Goal: Transaction & Acquisition: Book appointment/travel/reservation

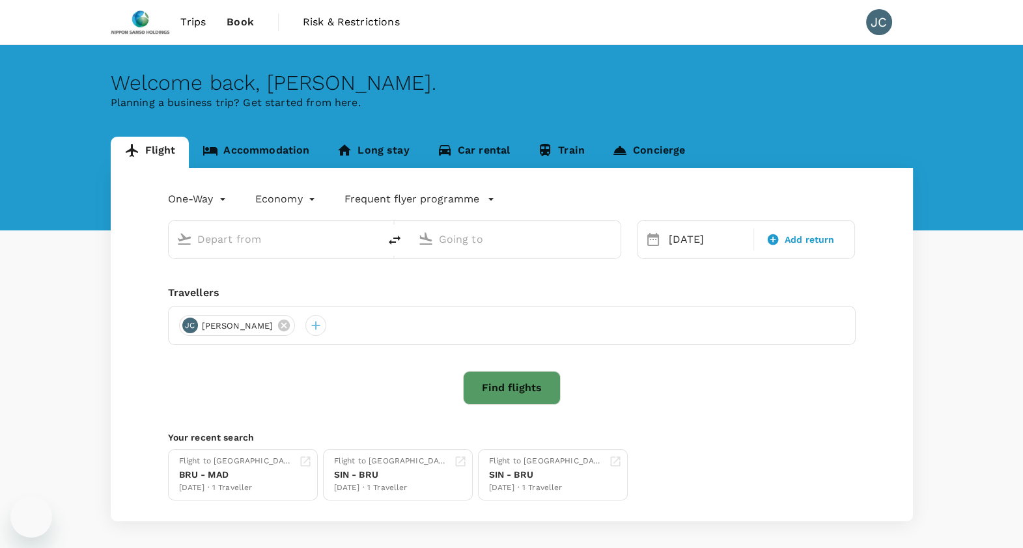
type input "[GEOGRAPHIC_DATA]–[PERSON_NAME] (MAD)"
type input "Singapore Changi (SIN)"
type input "[GEOGRAPHIC_DATA]–[PERSON_NAME] (MAD)"
type input "Singapore Changi (SIN)"
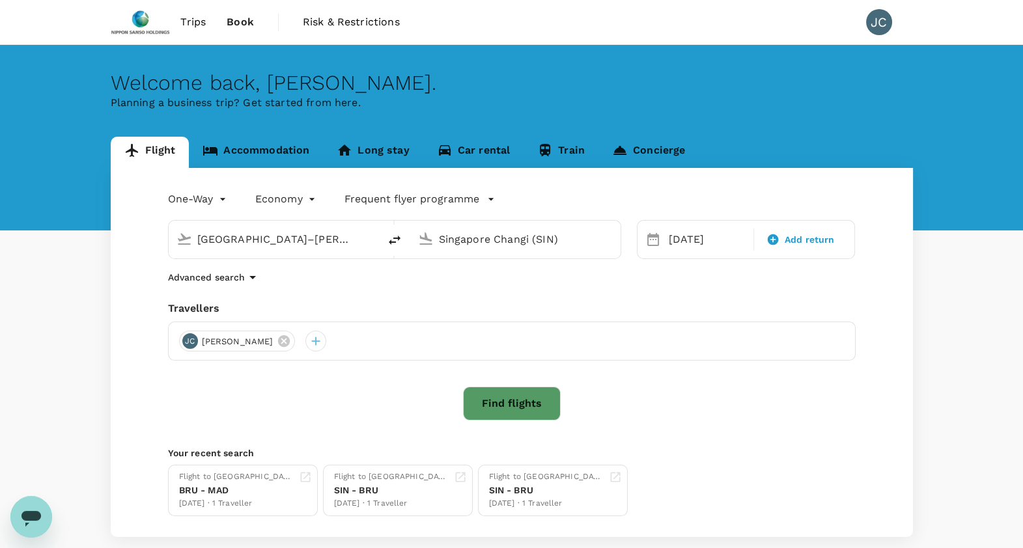
click at [18, 530] on div "Open messaging window" at bounding box center [31, 516] width 39 height 39
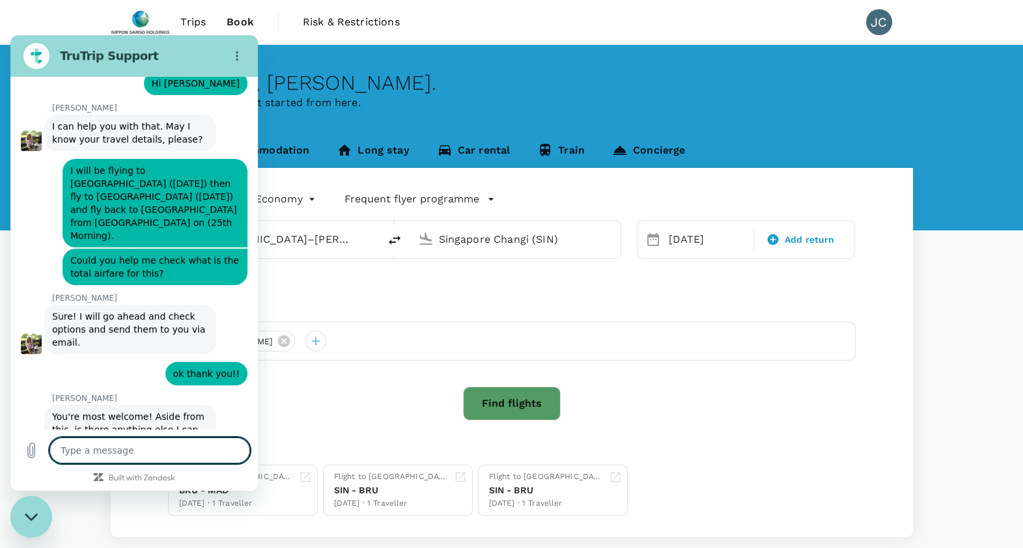
scroll to position [471, 0]
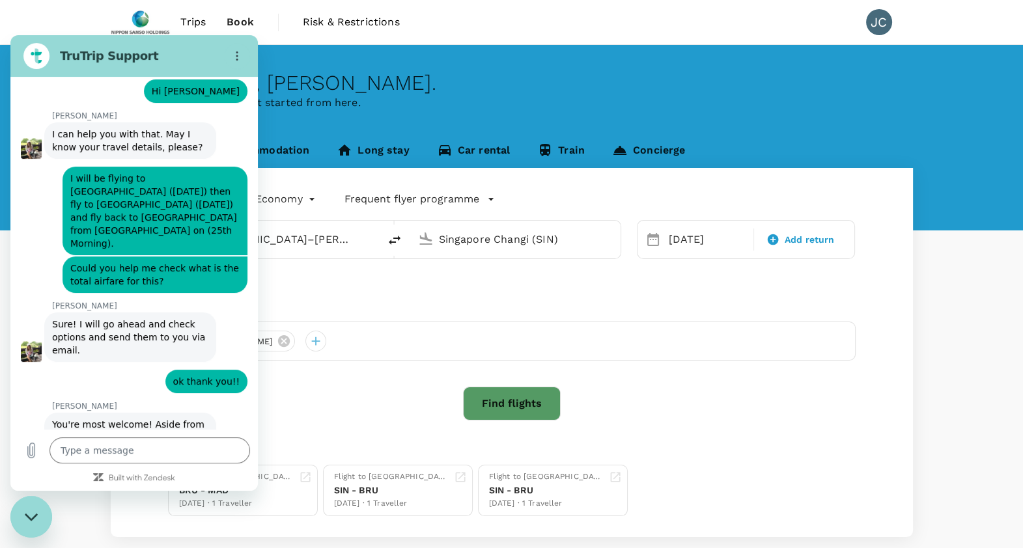
click at [371, 396] on div "Find flights" at bounding box center [511, 404] width 687 height 34
click at [49, 517] on div "Close messaging window" at bounding box center [31, 516] width 39 height 39
type textarea "x"
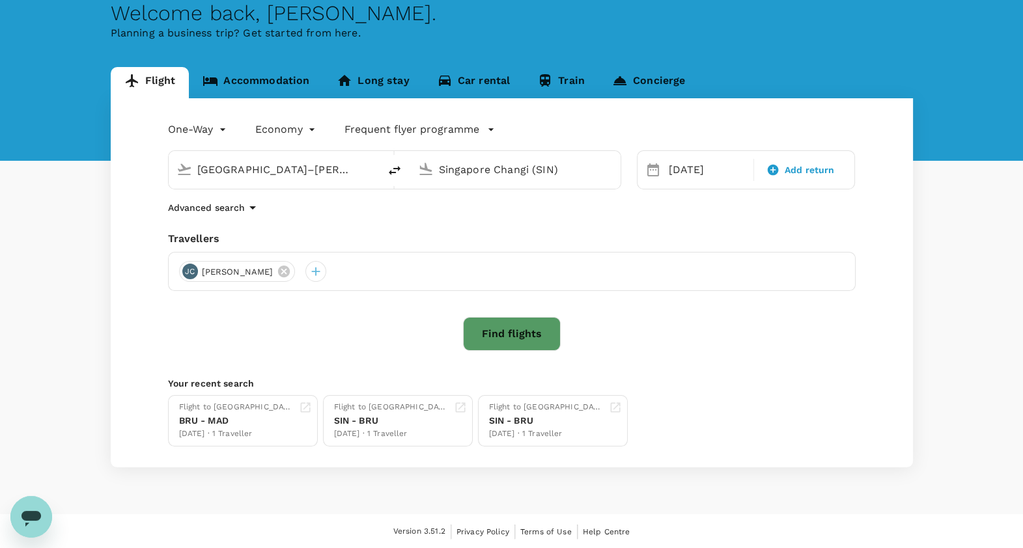
scroll to position [0, 0]
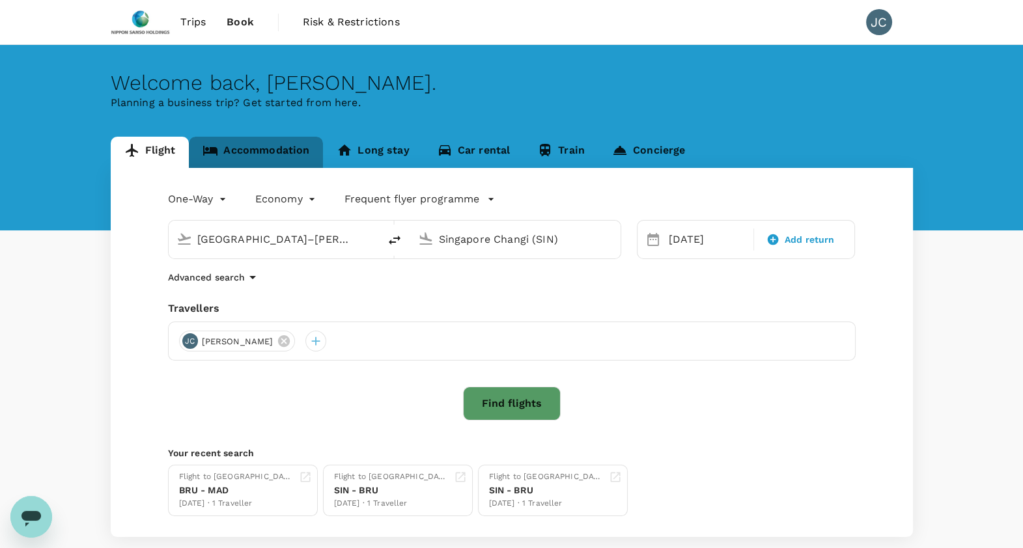
click at [249, 141] on link "Accommodation" at bounding box center [256, 152] width 134 height 31
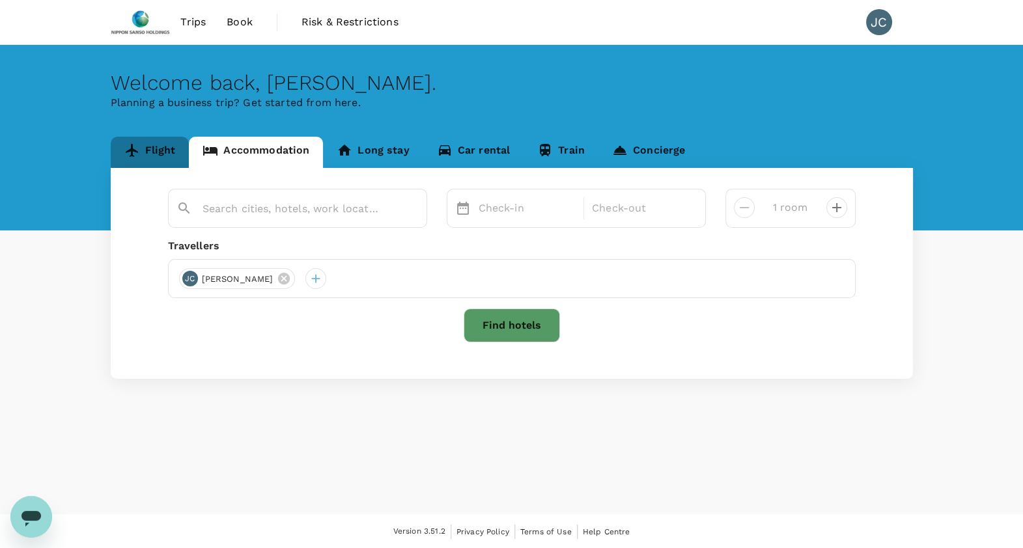
click at [174, 152] on link "Flight" at bounding box center [150, 152] width 79 height 31
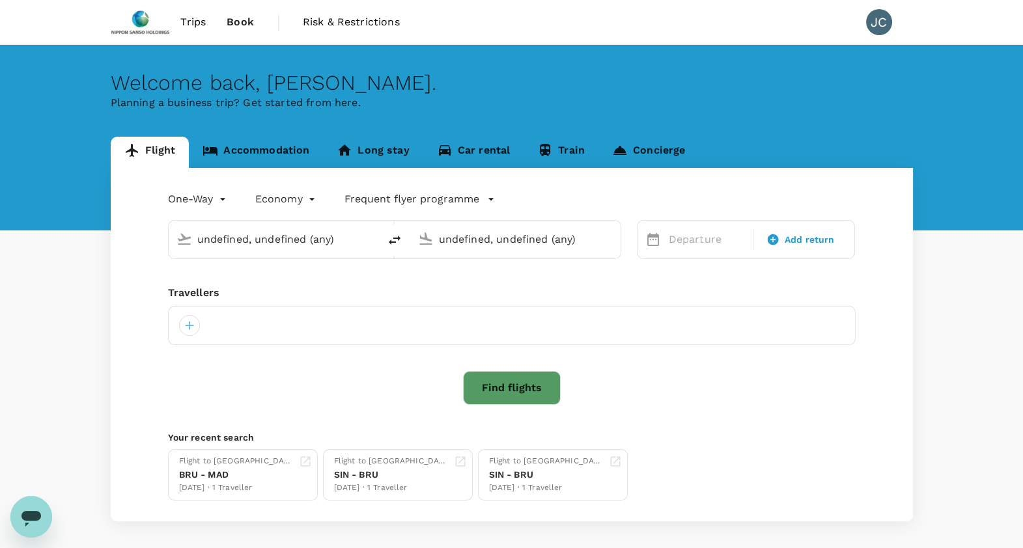
type input "[GEOGRAPHIC_DATA]–[PERSON_NAME] (MAD)"
type input "Singapore Changi (SIN)"
type input "[GEOGRAPHIC_DATA]–[PERSON_NAME] (MAD)"
type input "Singapore Changi (SIN)"
type input "[GEOGRAPHIC_DATA]–[PERSON_NAME] (MAD)"
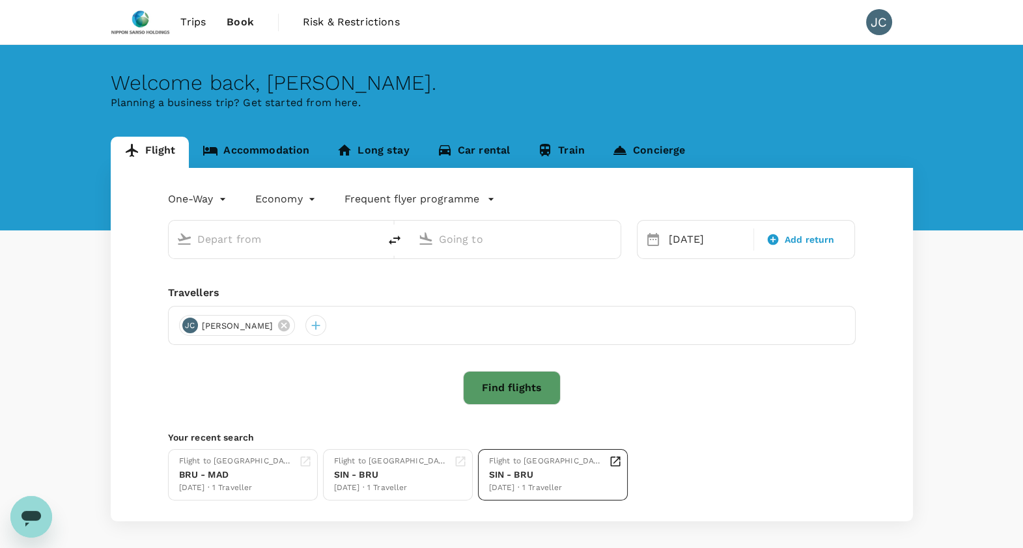
type input "Singapore Changi (SIN)"
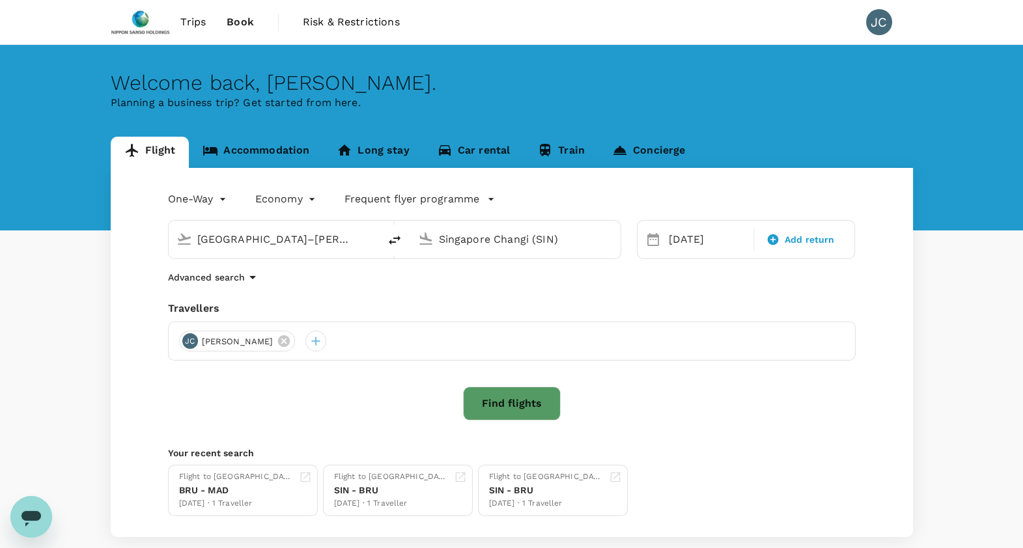
click at [23, 525] on icon "Open messaging window" at bounding box center [31, 516] width 23 height 23
type textarea "x"
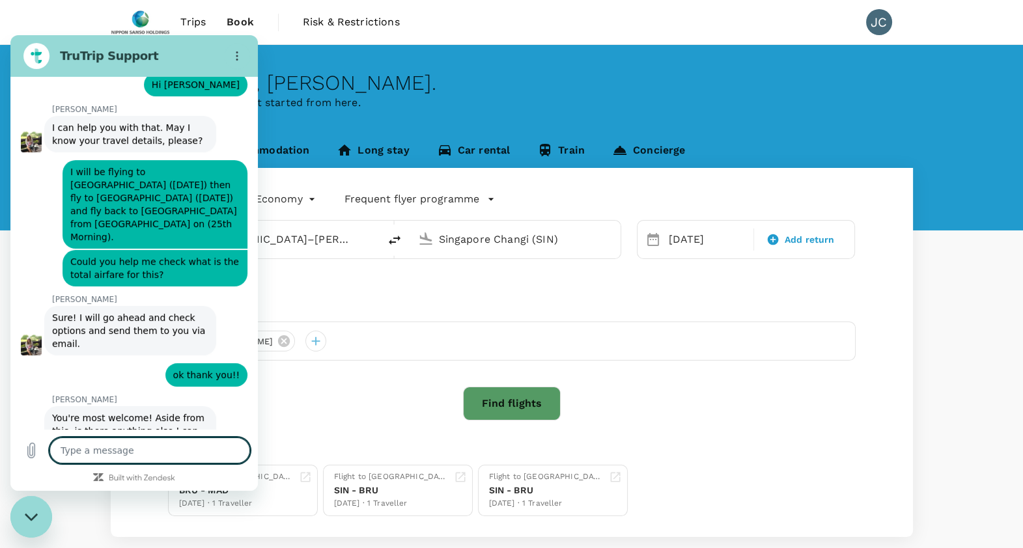
scroll to position [479, 0]
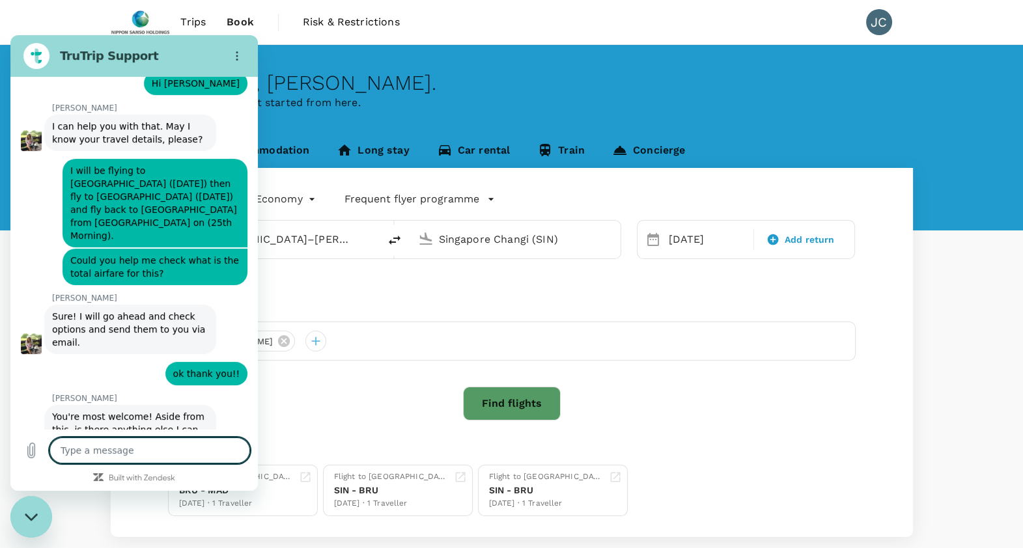
click at [156, 436] on div "Type a message x" at bounding box center [133, 451] width 247 height 42
click at [150, 452] on textarea at bounding box center [149, 450] width 200 height 26
type textarea "H"
type textarea "x"
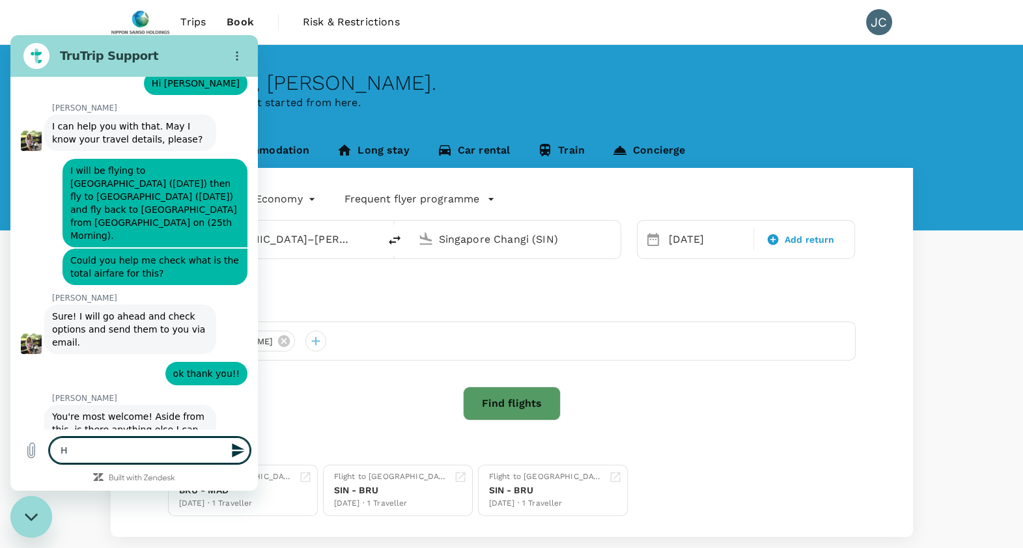
type textarea "Hi"
type textarea "x"
type textarea "Hi"
type textarea "x"
type textarea "Hi M"
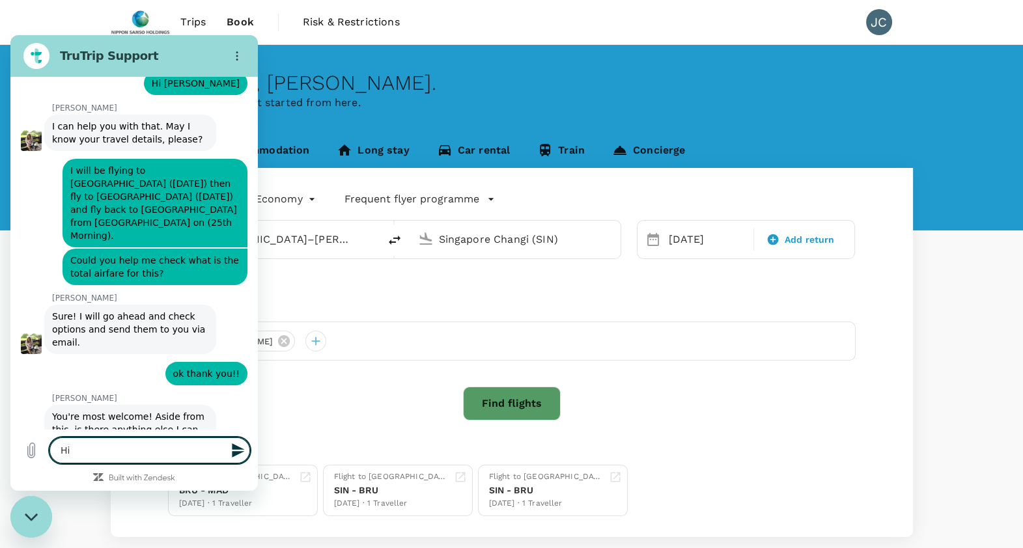
type textarea "x"
type textarea "Hi Mu"
type textarea "x"
type textarea "Hi Mul"
type textarea "x"
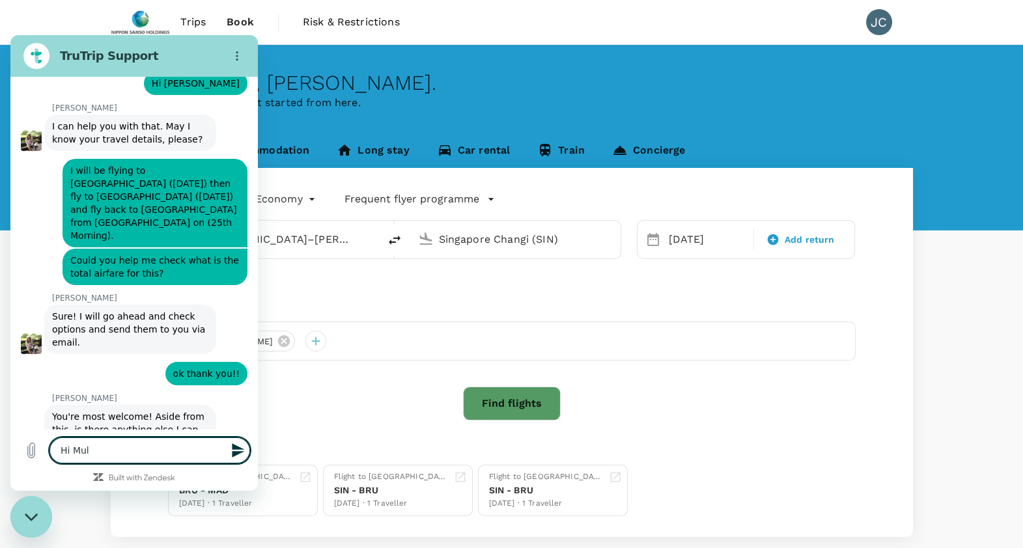
type textarea "Hi Mult"
type textarea "x"
type textarea "Hi Multi"
type textarea "x"
type textarea "Hi Multi"
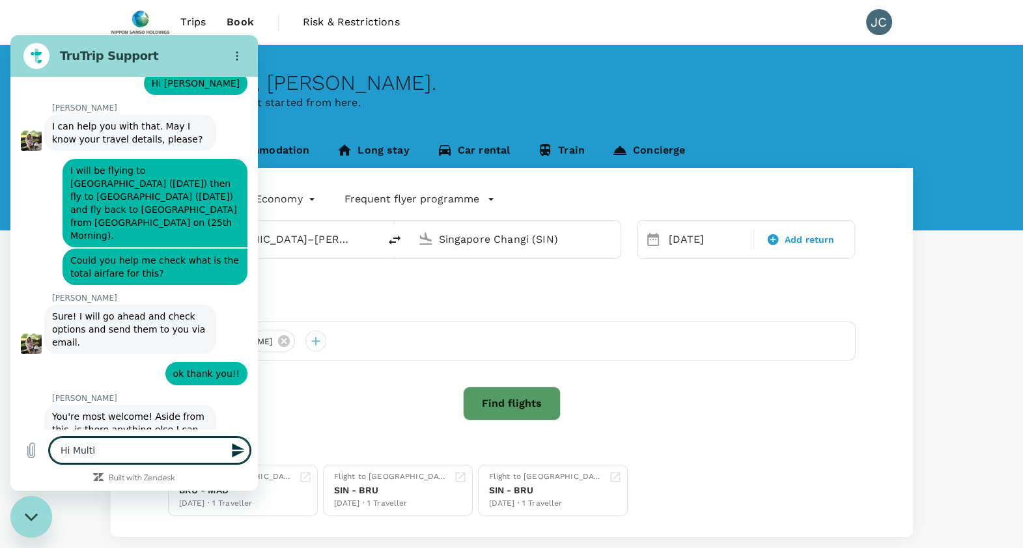
type textarea "x"
type textarea "Hi Multi C"
type textarea "x"
type textarea "Hi Multi Ci"
type textarea "x"
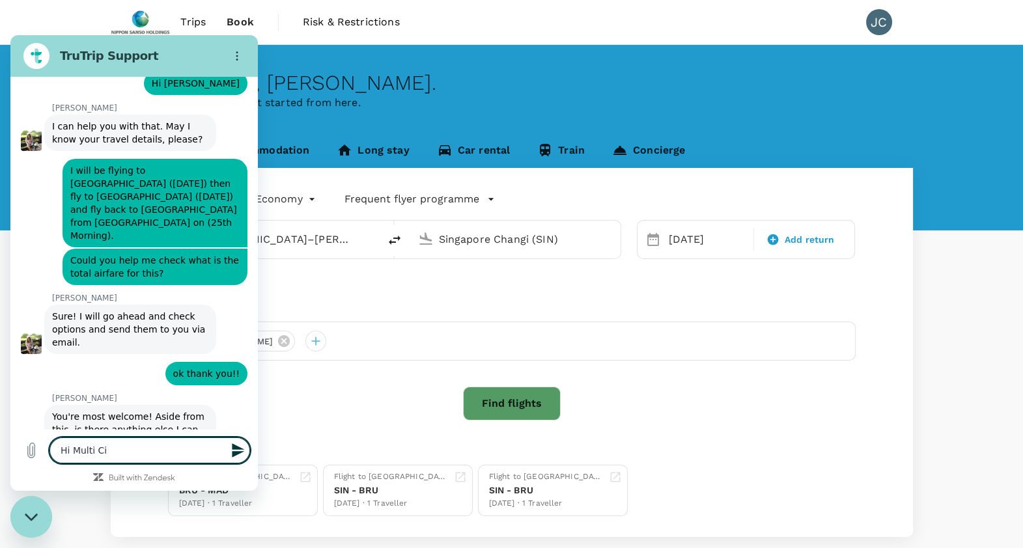
type textarea "Hi Multi Cit"
type textarea "x"
type textarea "Hi Multi City"
type textarea "x"
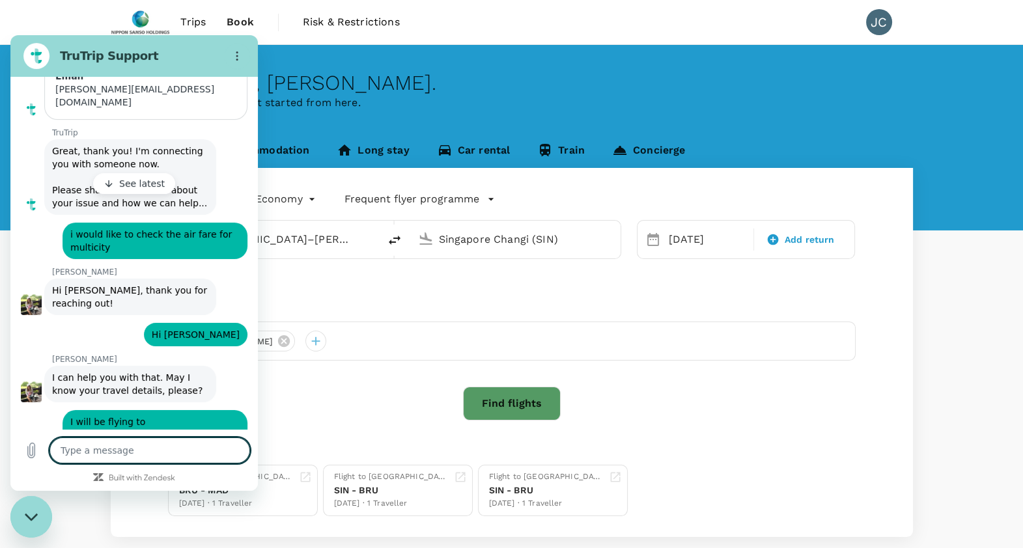
scroll to position [309, 0]
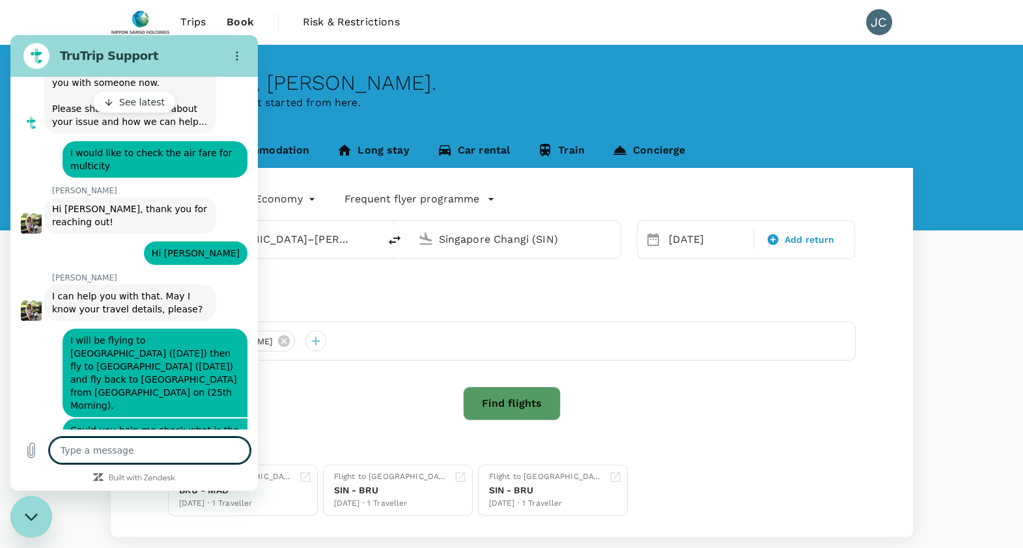
type textarea "x"
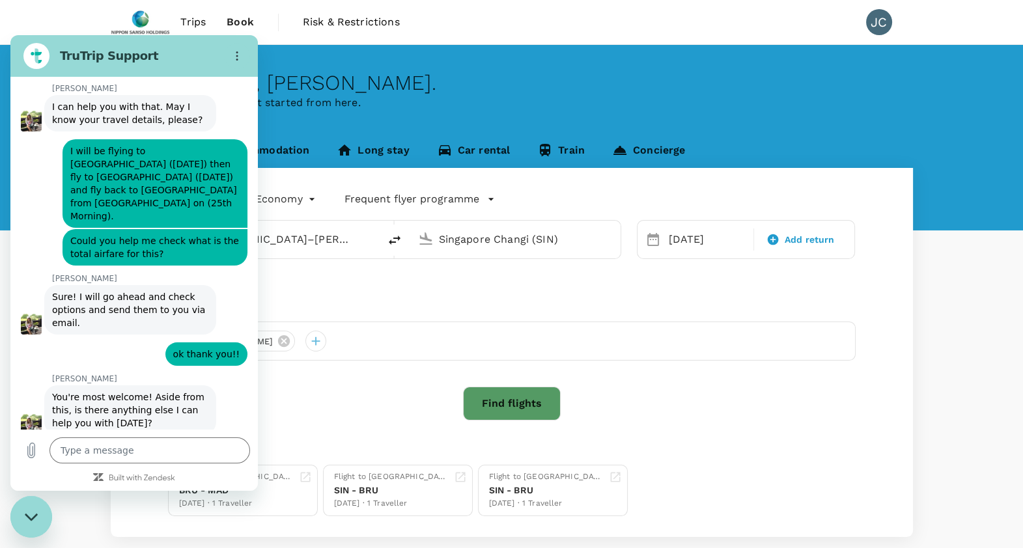
scroll to position [466, 0]
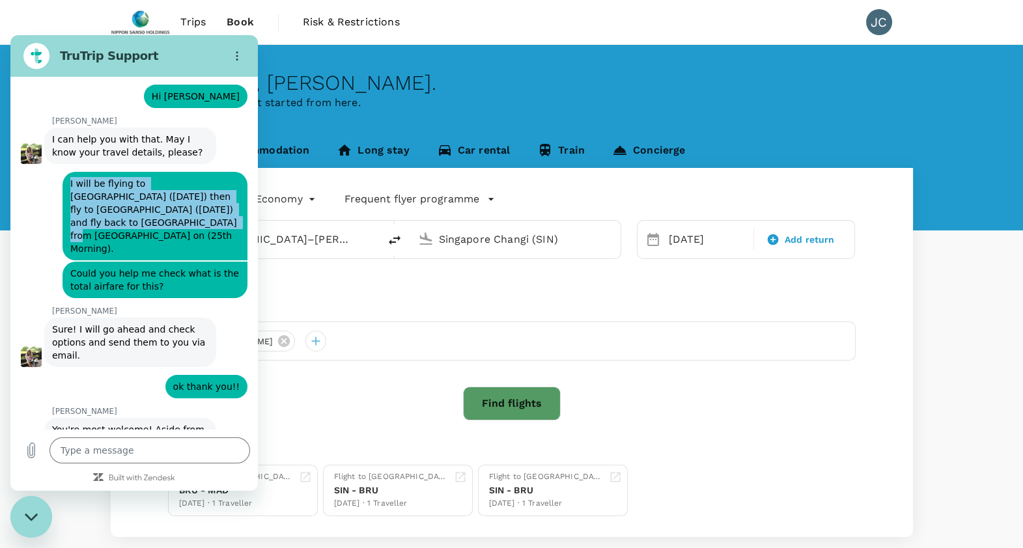
drag, startPoint x: 70, startPoint y: 167, endPoint x: 112, endPoint y: 208, distance: 58.9
click at [112, 208] on span "I will be flying to [GEOGRAPHIC_DATA] ([DATE]) then fly to [GEOGRAPHIC_DATA] ([…" at bounding box center [154, 216] width 169 height 78
copy span "I will be flying to [GEOGRAPHIC_DATA] ([DATE]) then fly to [GEOGRAPHIC_DATA] ([…"
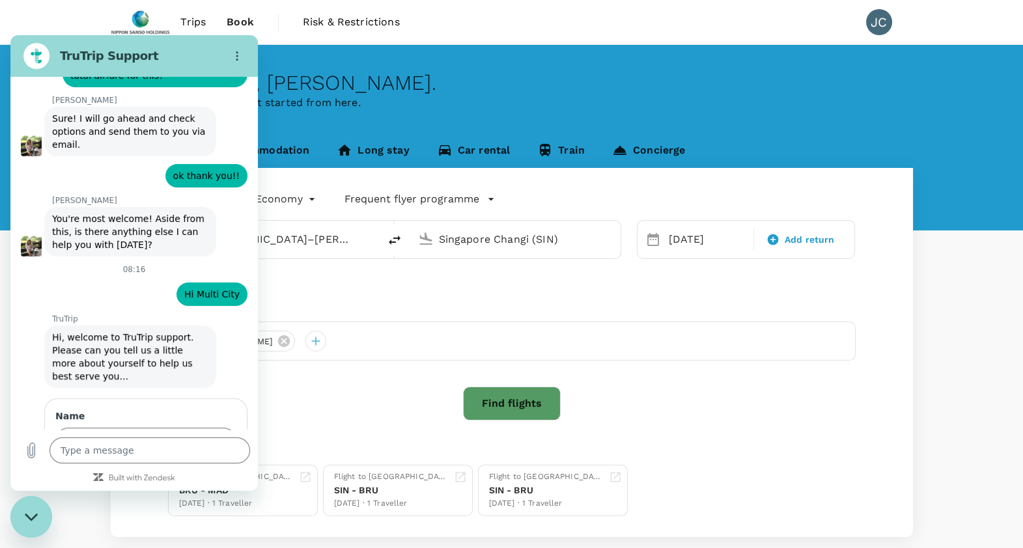
scroll to position [710, 0]
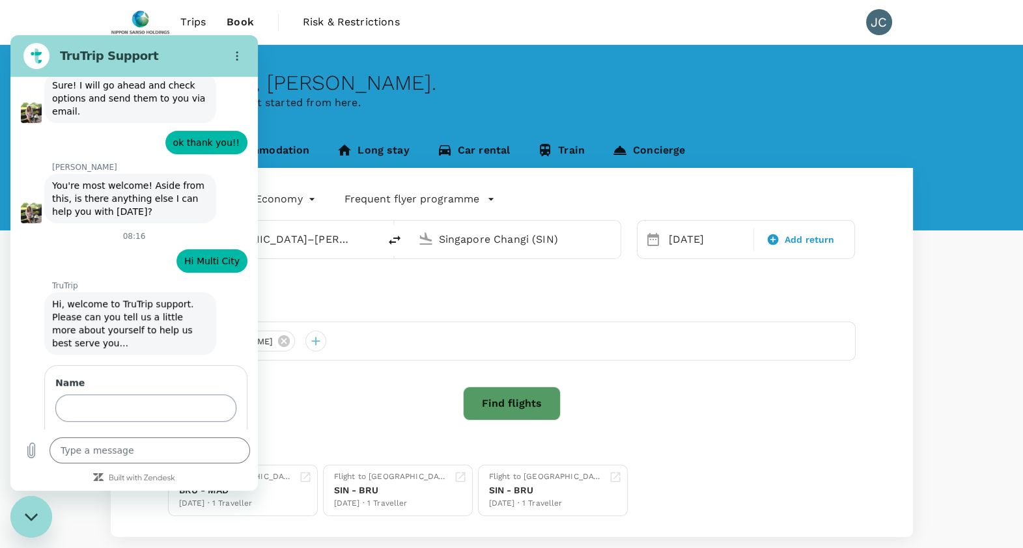
click at [113, 394] on input "Name" at bounding box center [145, 407] width 181 height 27
type input "[PERSON_NAME]"
click at [204, 437] on span "Next" at bounding box center [214, 445] width 21 height 16
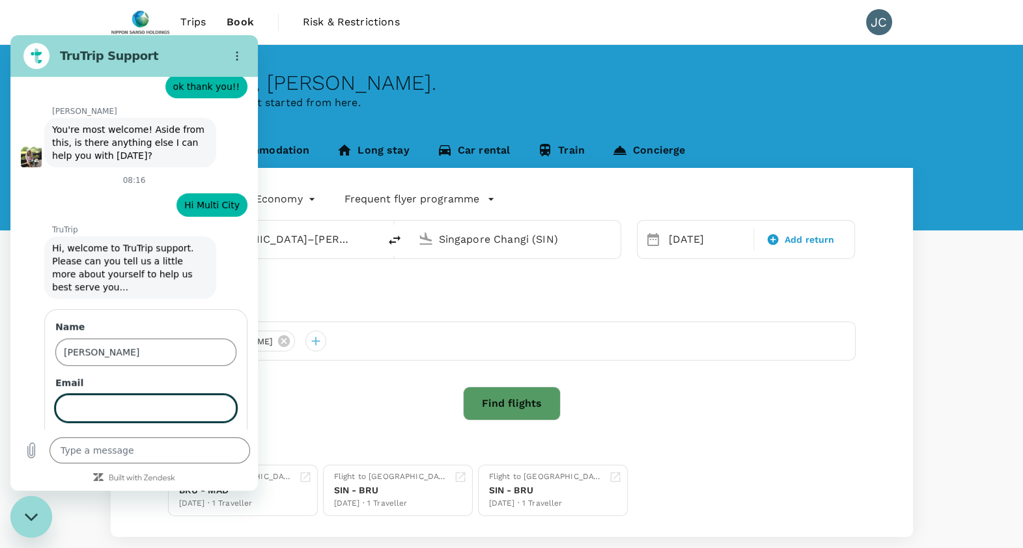
click at [151, 394] on input "Email" at bounding box center [145, 407] width 181 height 27
type input "[PERSON_NAME][EMAIL_ADDRESS][DOMAIN_NAME]"
click at [208, 437] on span "Send" at bounding box center [213, 445] width 23 height 16
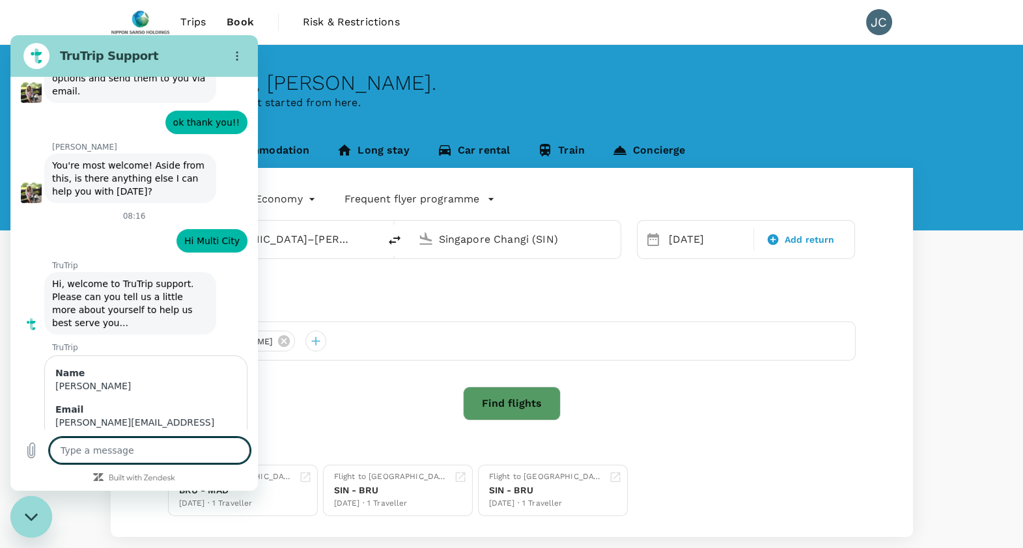
type textarea "x"
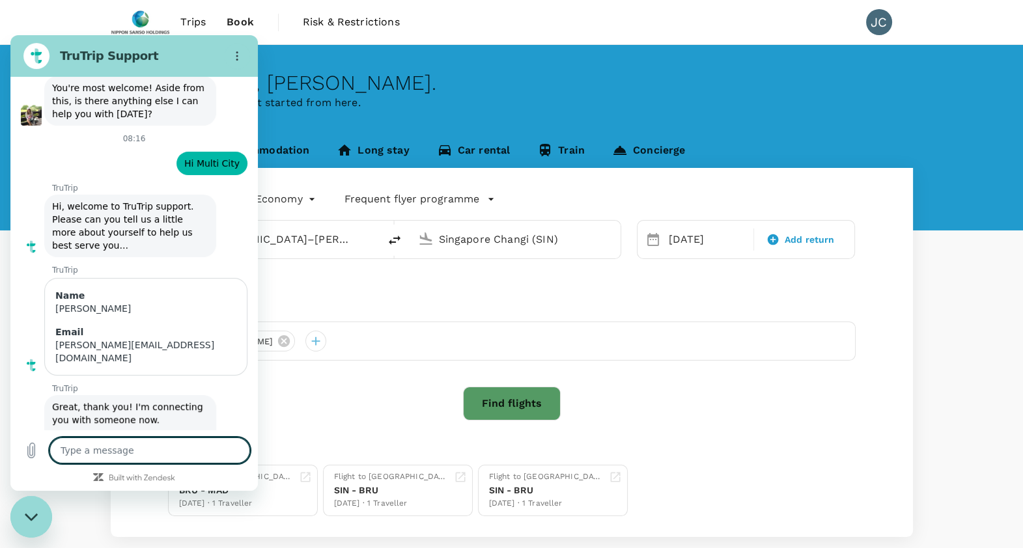
scroll to position [810, 0]
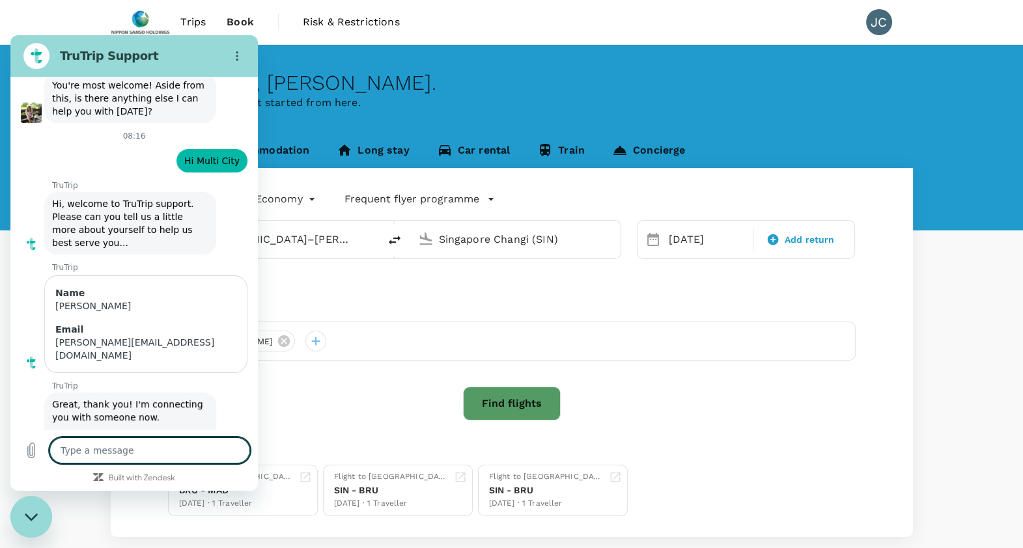
paste textarea "I will be flying to [GEOGRAPHIC_DATA] ([DATE]) then fly to [GEOGRAPHIC_DATA] ([…"
type textarea "I will be flying to [GEOGRAPHIC_DATA] ([DATE]) then fly to [GEOGRAPHIC_DATA] ([…"
type textarea "x"
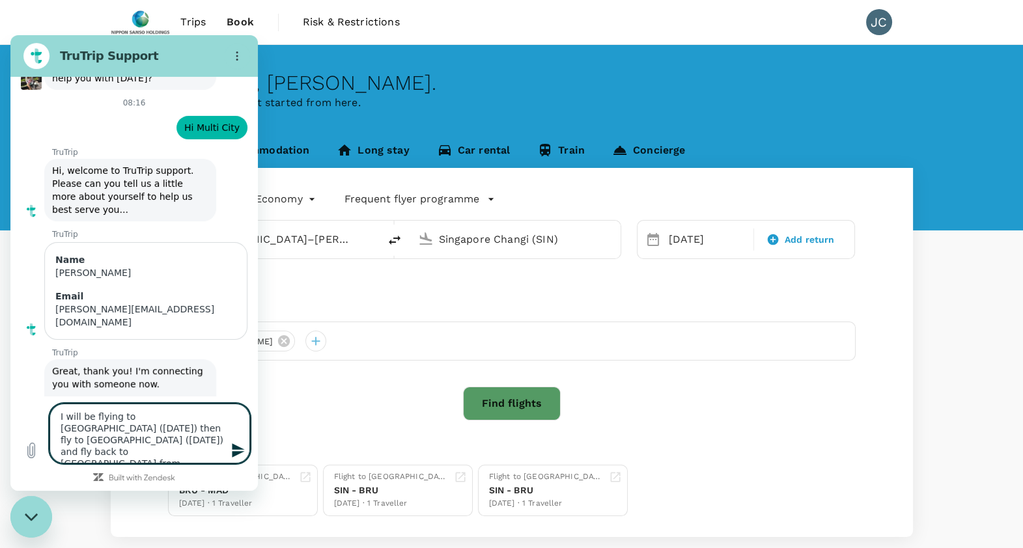
scroll to position [844, 0]
type textarea "I will be flying to [GEOGRAPHIC_DATA] ([DATE]) then fly to [GEOGRAPHIC_DATA] ([…"
click at [246, 448] on button "Send message" at bounding box center [237, 450] width 26 height 26
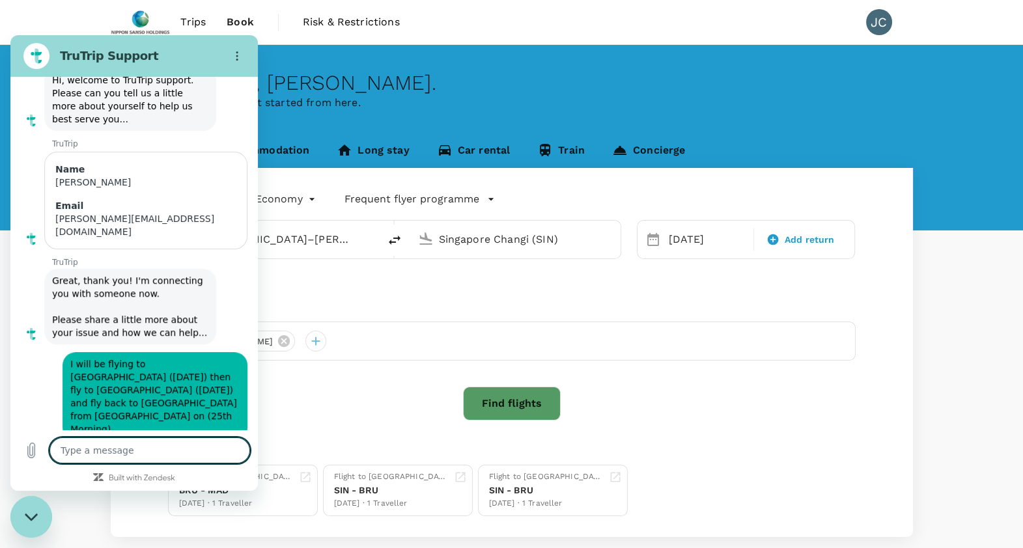
scroll to position [937, 0]
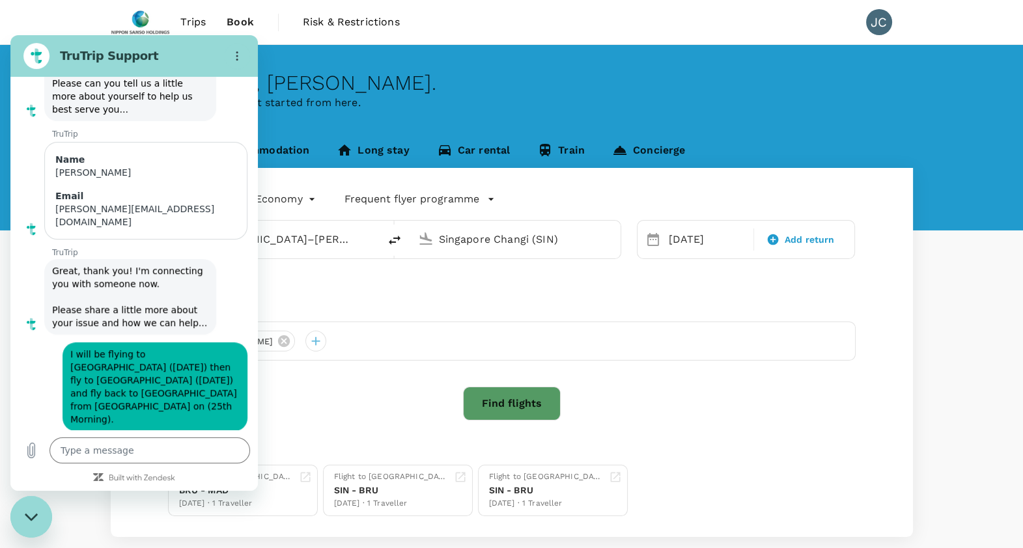
click at [27, 486] on figure at bounding box center [20, 496] width 21 height 21
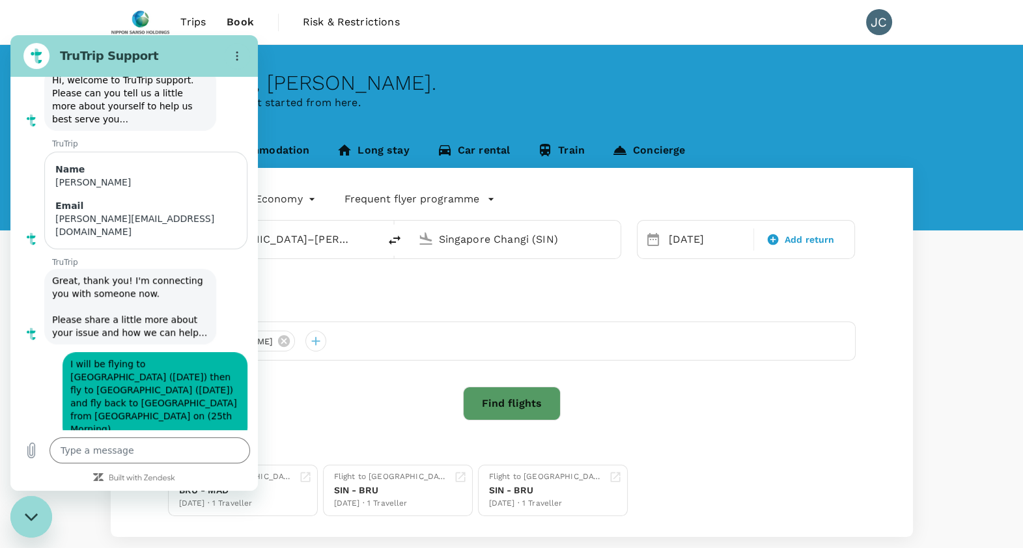
click at [27, 476] on figure at bounding box center [31, 486] width 21 height 21
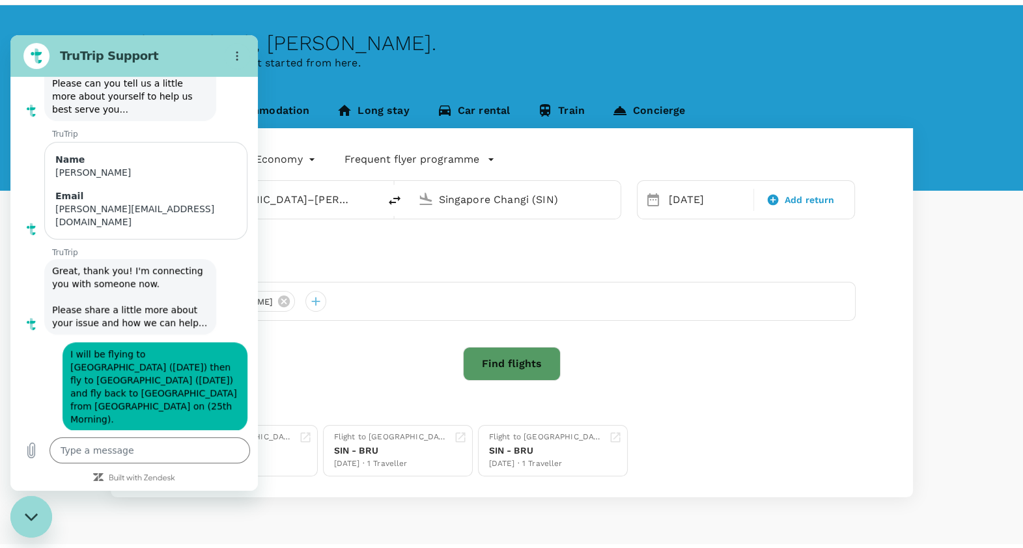
scroll to position [70, 0]
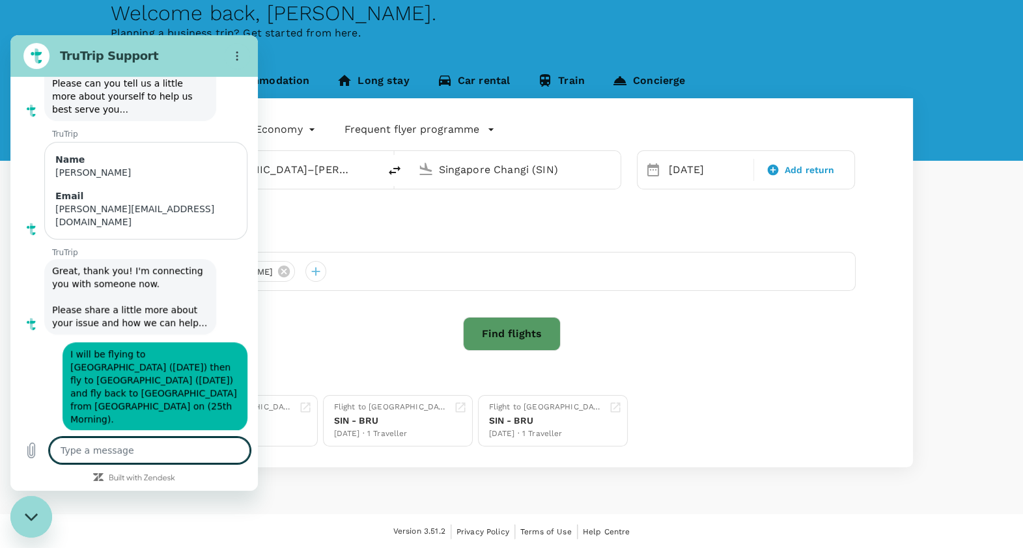
click at [122, 450] on textarea at bounding box center [149, 450] width 200 height 26
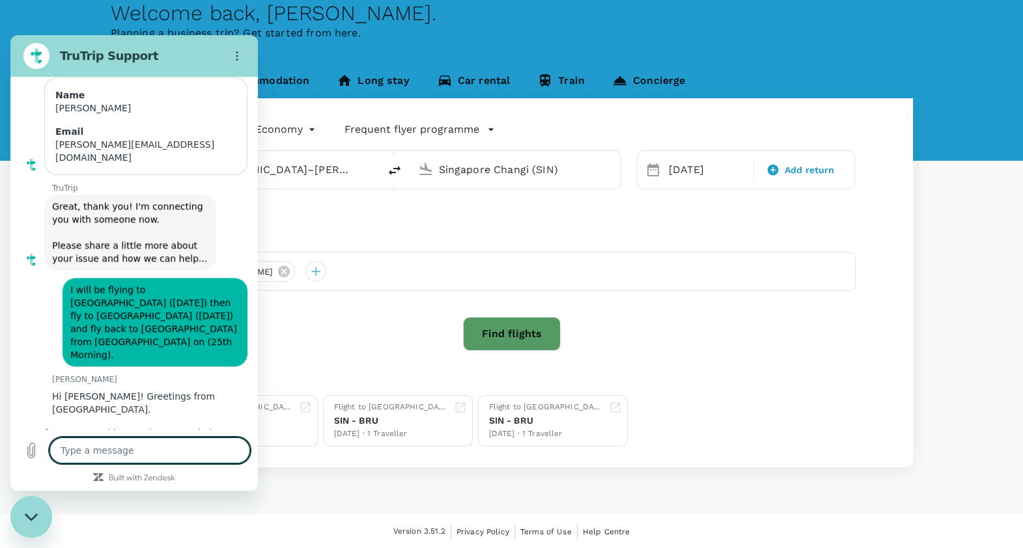
scroll to position [1008, 0]
type textarea "x"
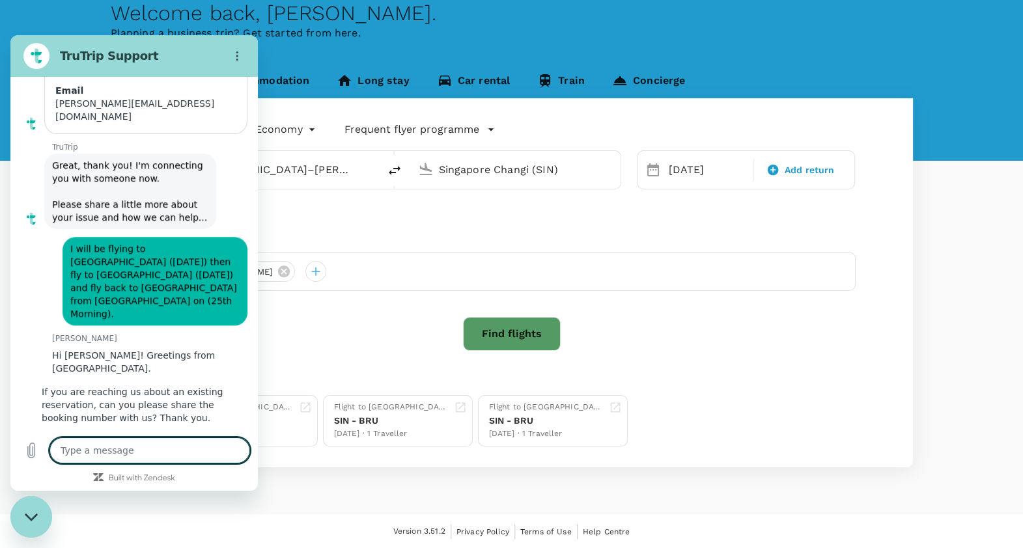
scroll to position [1051, 0]
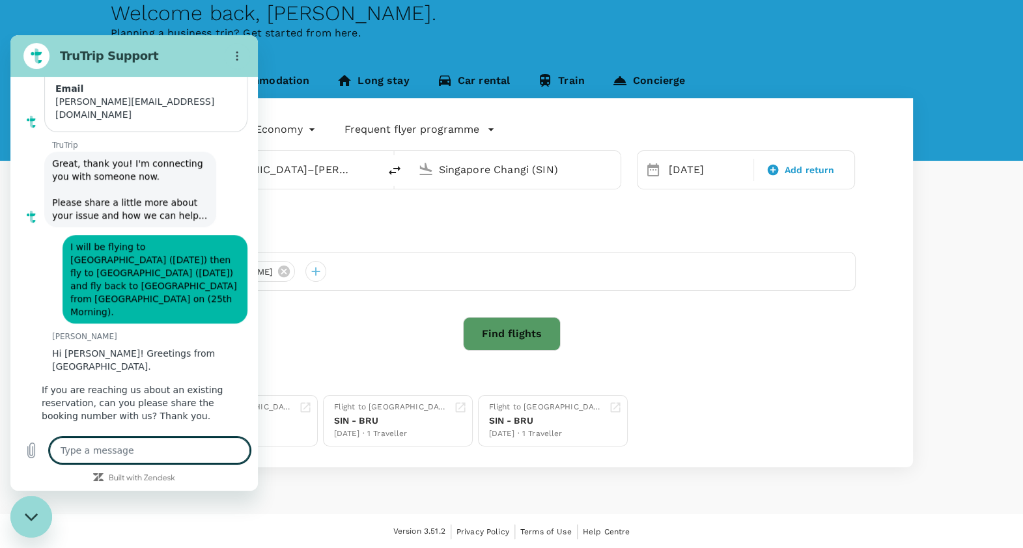
click at [122, 450] on textarea at bounding box center [149, 450] width 200 height 26
type textarea "i"
type textarea "x"
type textarea "i"
type textarea "x"
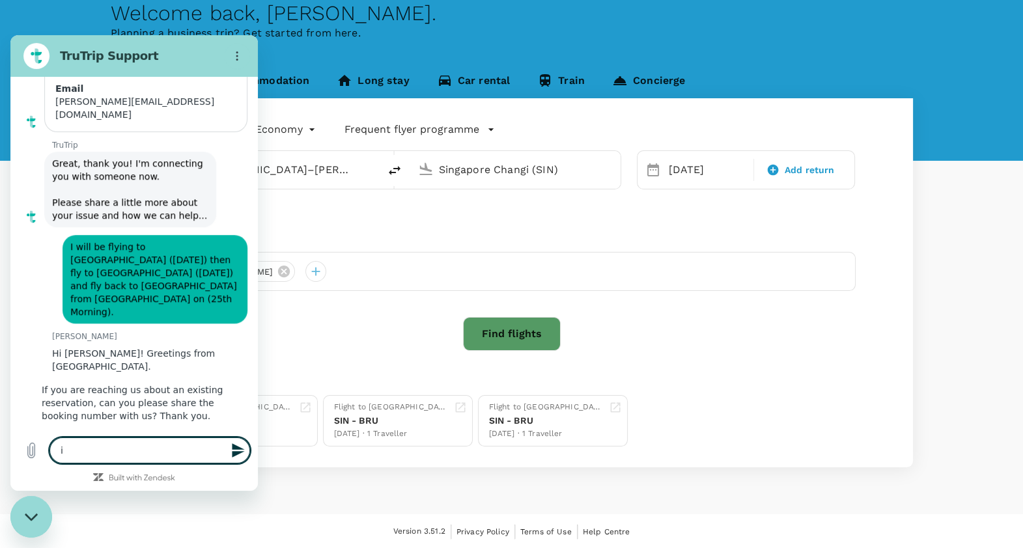
type textarea "i w"
type textarea "x"
type textarea "i wo"
type textarea "x"
type textarea "i wou"
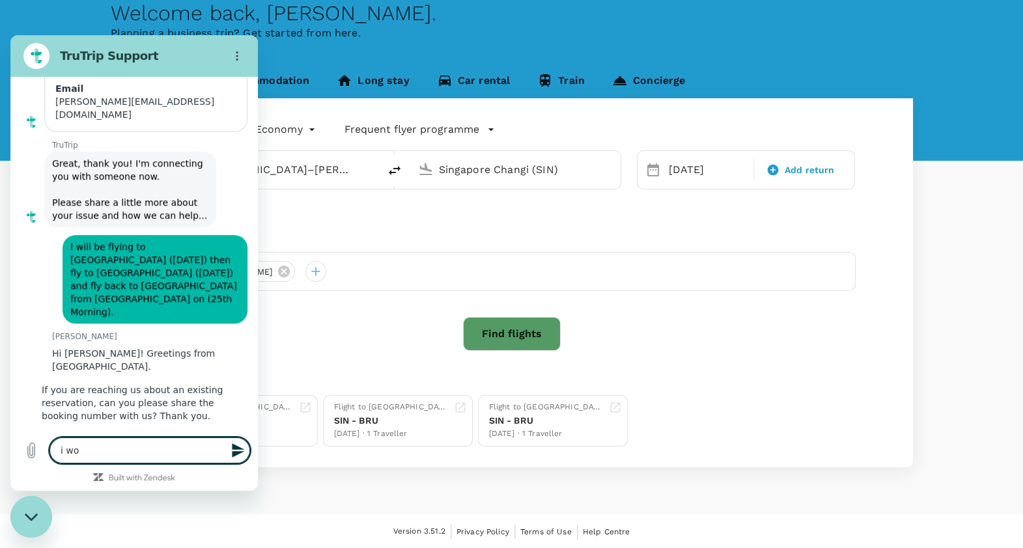
type textarea "x"
type textarea "i woul"
type textarea "x"
type textarea "i would"
type textarea "x"
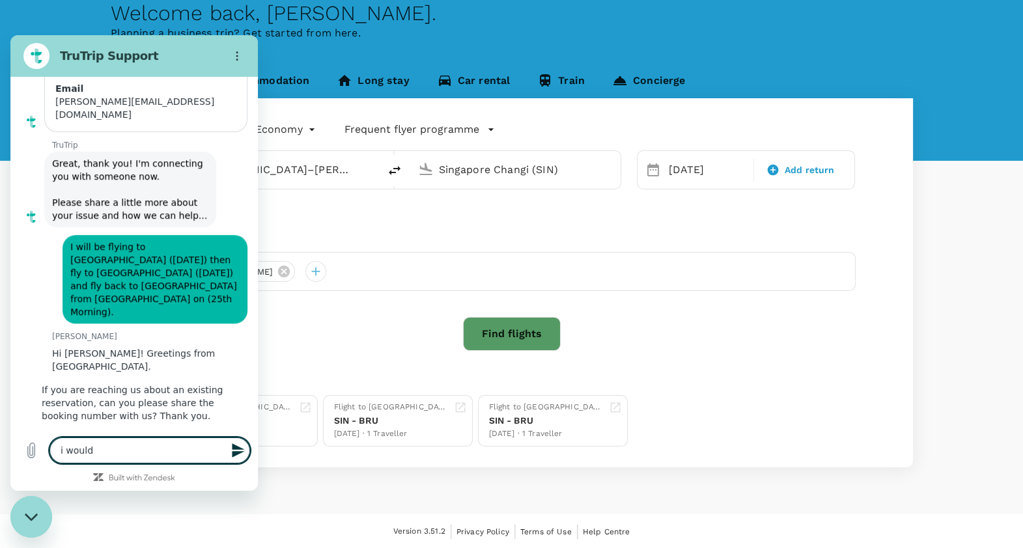
type textarea "i would"
type textarea "x"
type textarea "i would l"
type textarea "x"
type textarea "i would li"
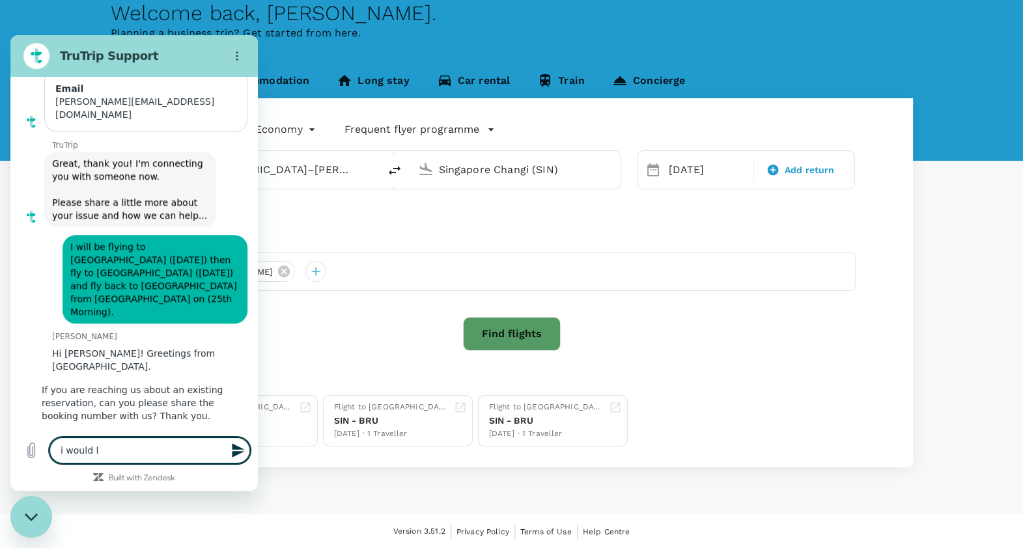
type textarea "x"
type textarea "i would lik"
type textarea "x"
type textarea "i would like"
type textarea "x"
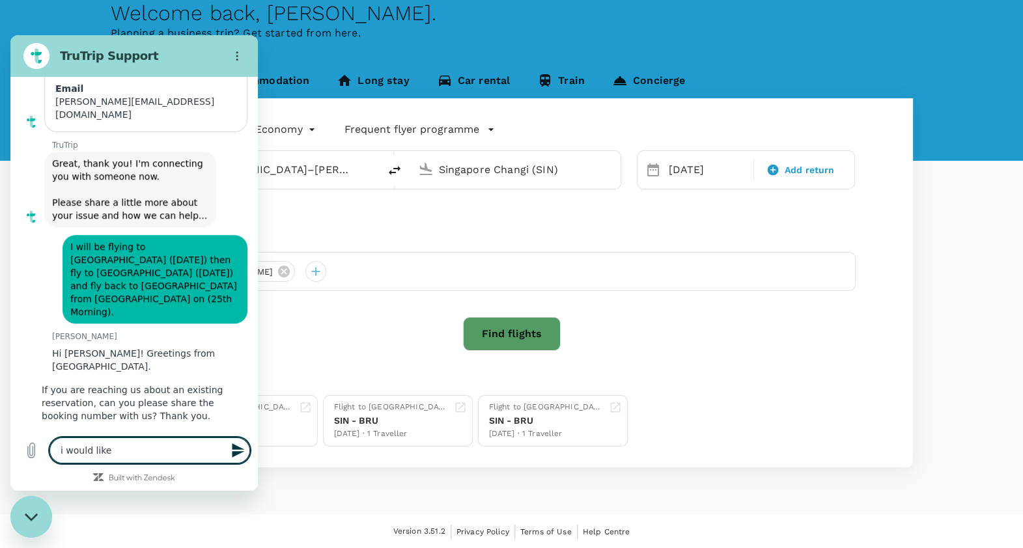
type textarea "i would like"
type textarea "x"
type textarea "i would like t"
type textarea "x"
type textarea "i would like to"
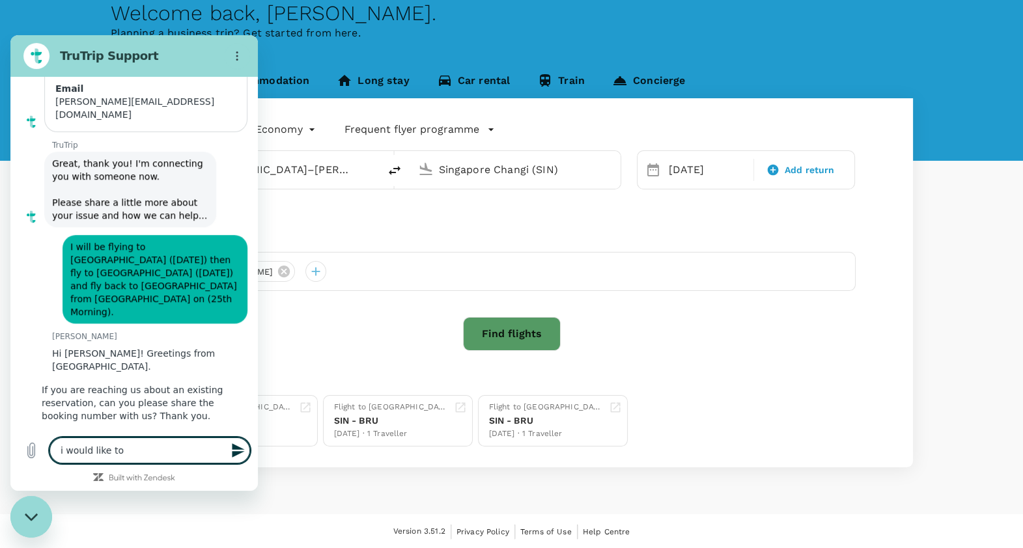
type textarea "x"
type textarea "i would like to"
type textarea "x"
type textarea "i would like to c"
type textarea "x"
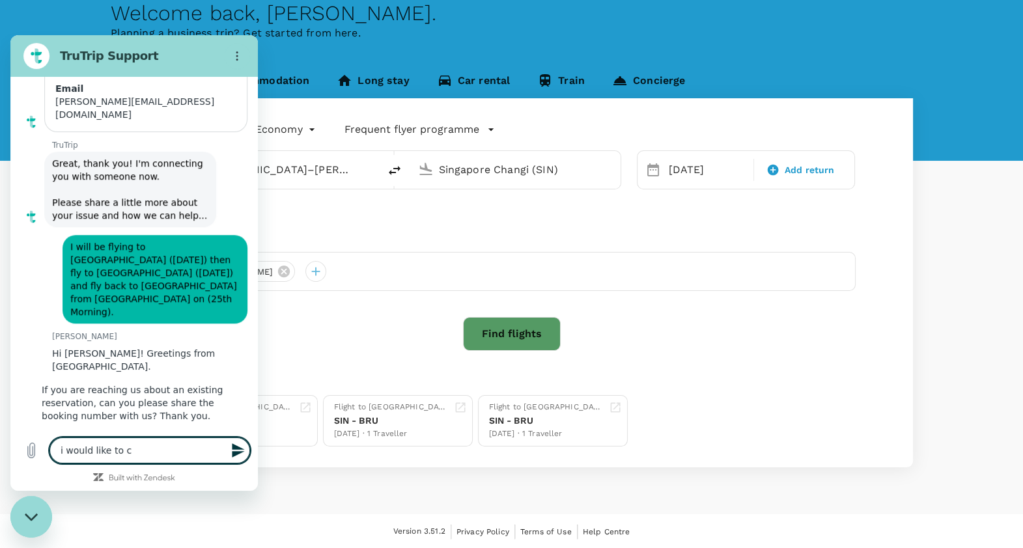
type textarea "i would like to ch"
type textarea "x"
type textarea "i would like to che"
type textarea "x"
type textarea "i would like to chec"
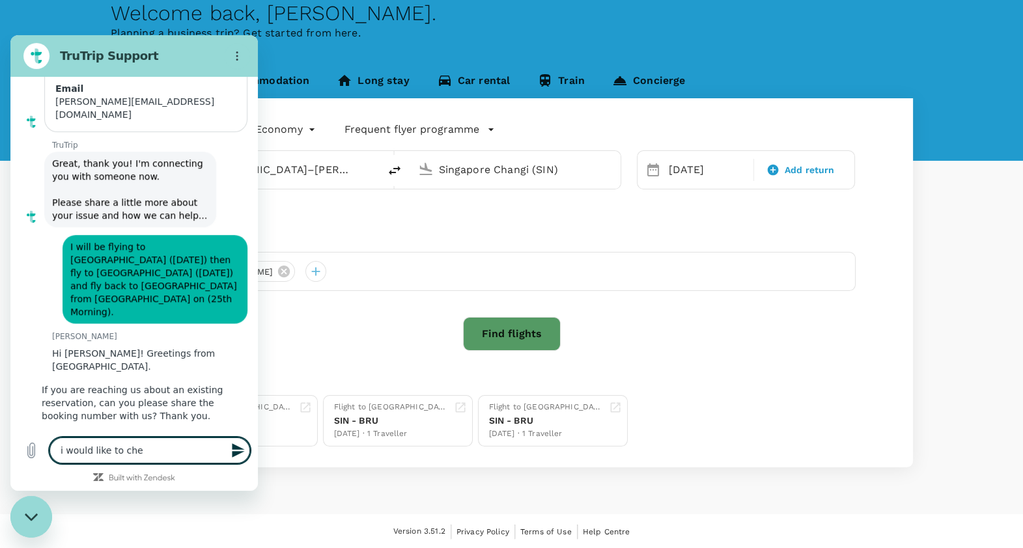
type textarea "x"
type textarea "i would like to check"
type textarea "x"
type textarea "i would like to check"
type textarea "x"
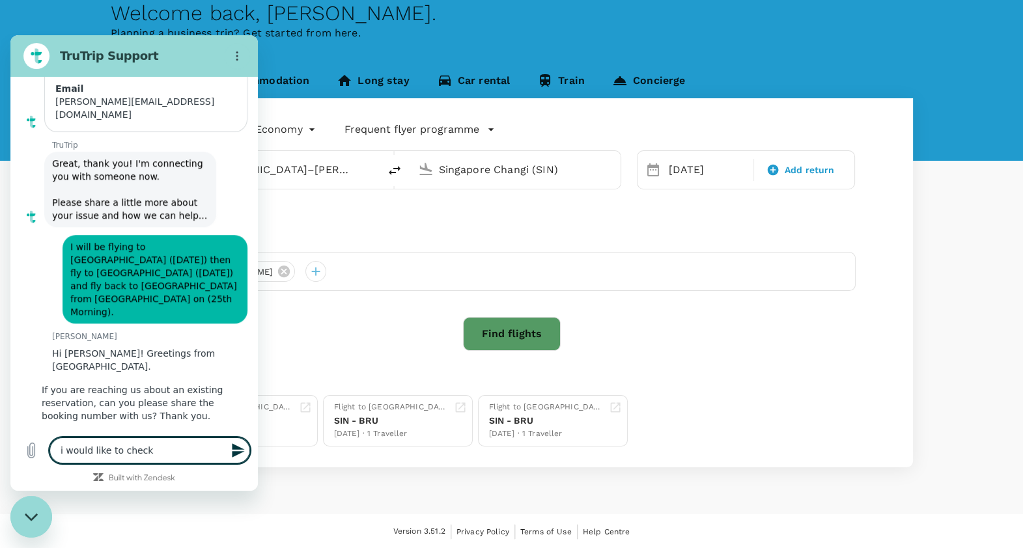
type textarea "i would like to check t"
type textarea "x"
type textarea "i would like to check th"
type textarea "x"
type textarea "i would like to check the"
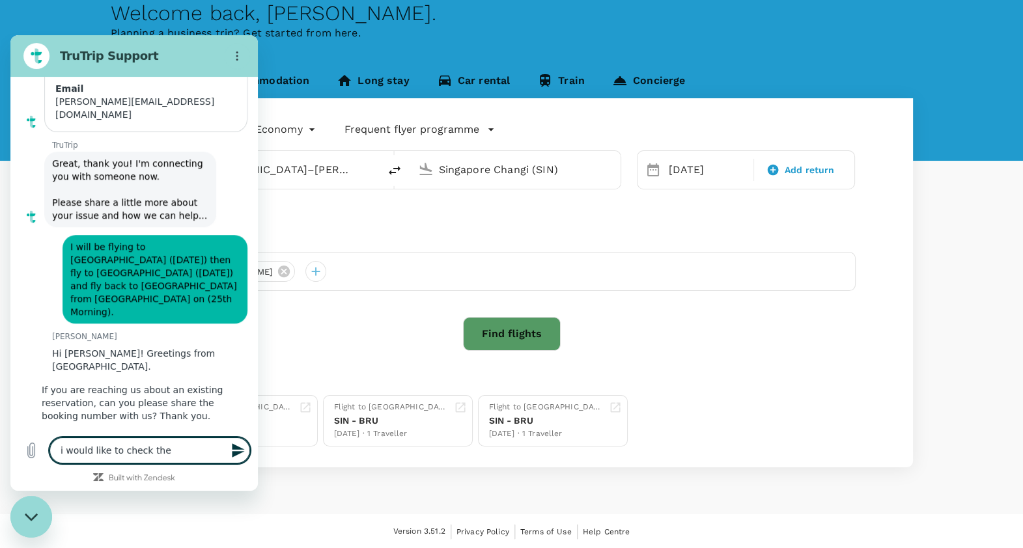
type textarea "x"
type textarea "i would like to check the"
type textarea "x"
type textarea "i would like to check the a"
type textarea "x"
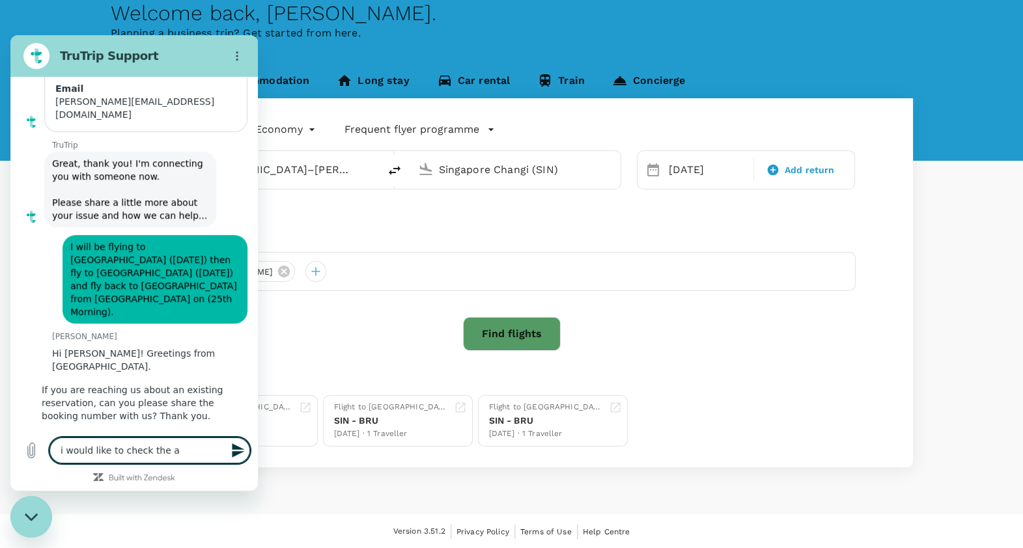
type textarea "i would like to check the ai"
type textarea "x"
type textarea "i would like to check the air"
type textarea "x"
type textarea "i would like to check the air"
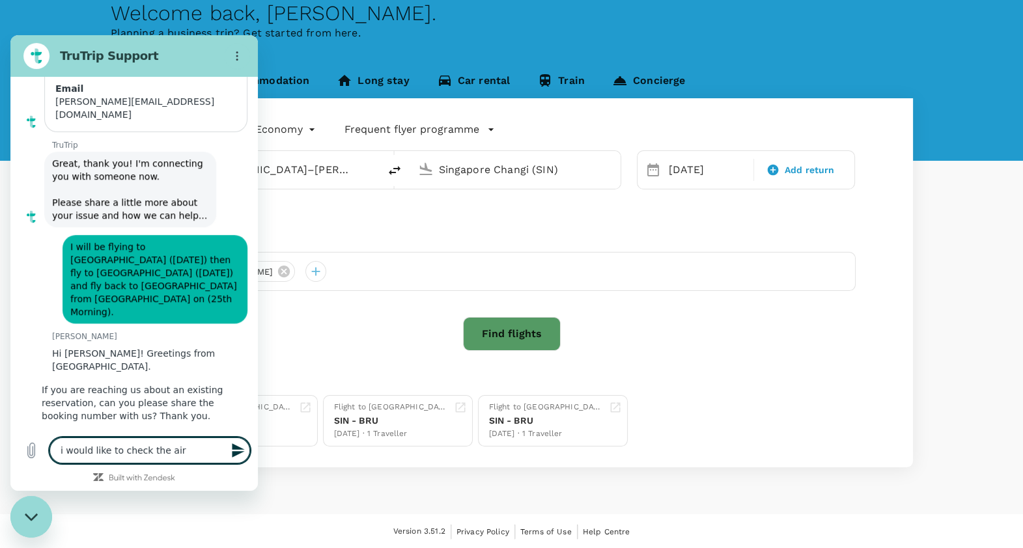
type textarea "x"
type textarea "i would like to check the air"
type textarea "x"
type textarea "i would like to check the airf"
type textarea "x"
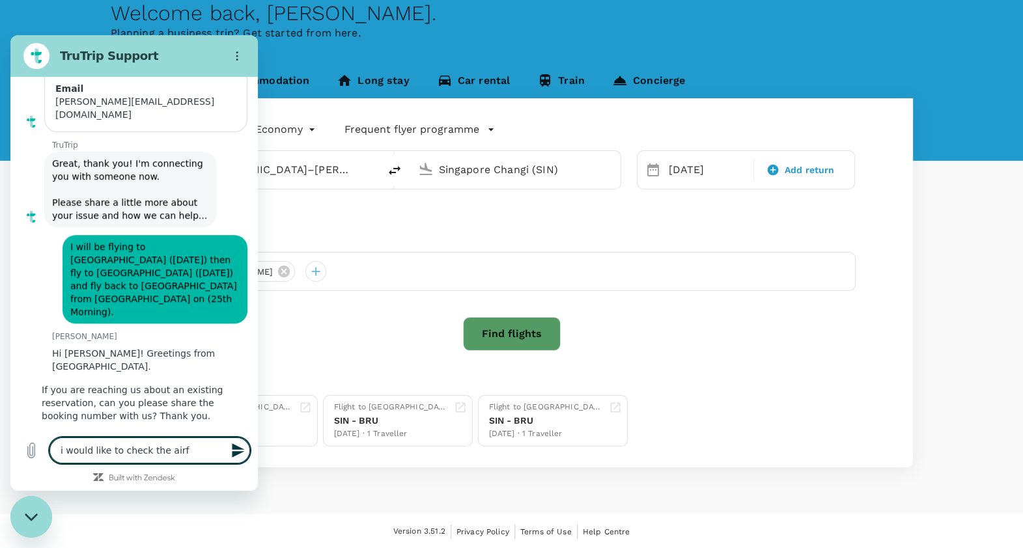
type textarea "i would like to check the airfa"
type textarea "x"
type textarea "i would like to check the airfar"
type textarea "x"
type textarea "i would like to check the airfare"
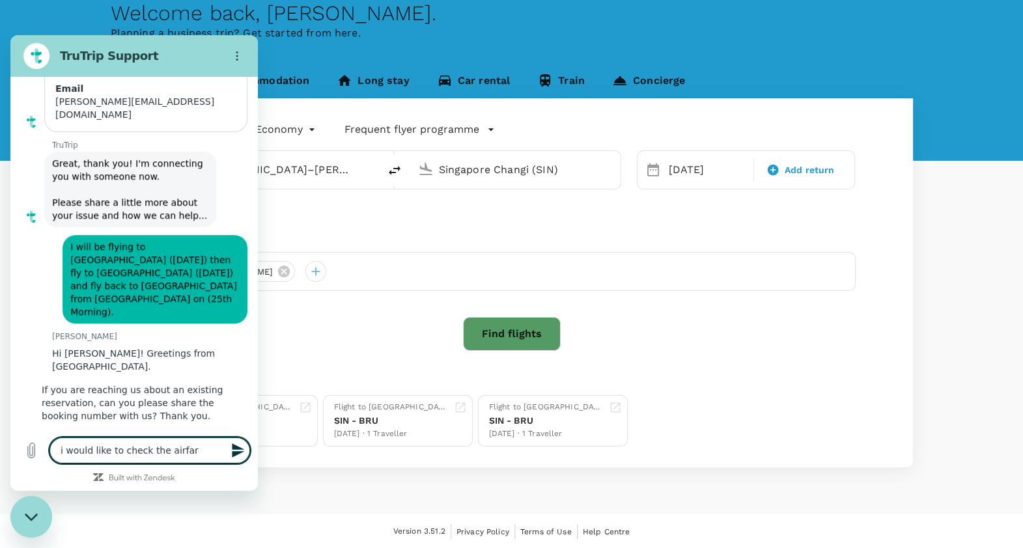
type textarea "x"
type textarea "i would like to check the airfare"
type textarea "x"
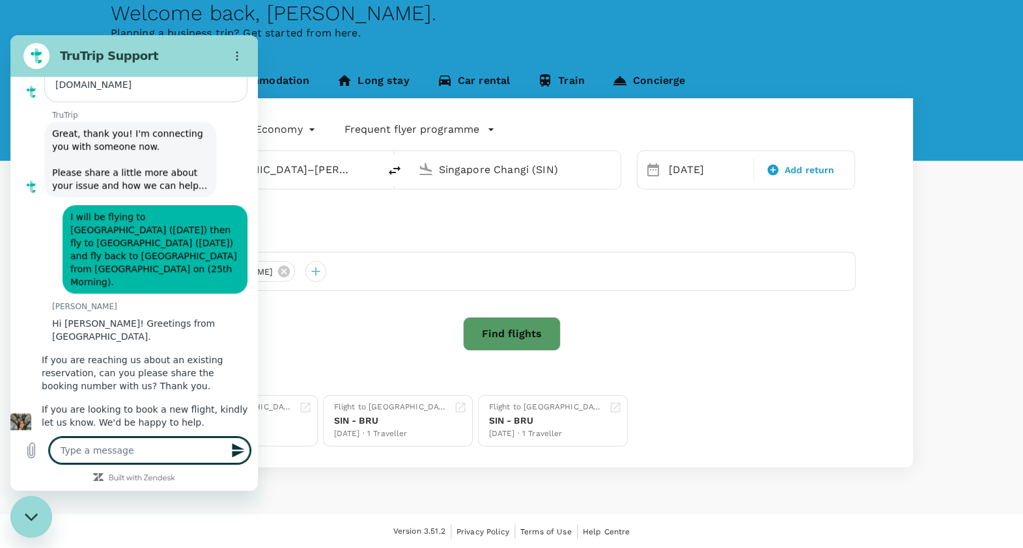
type textarea "x"
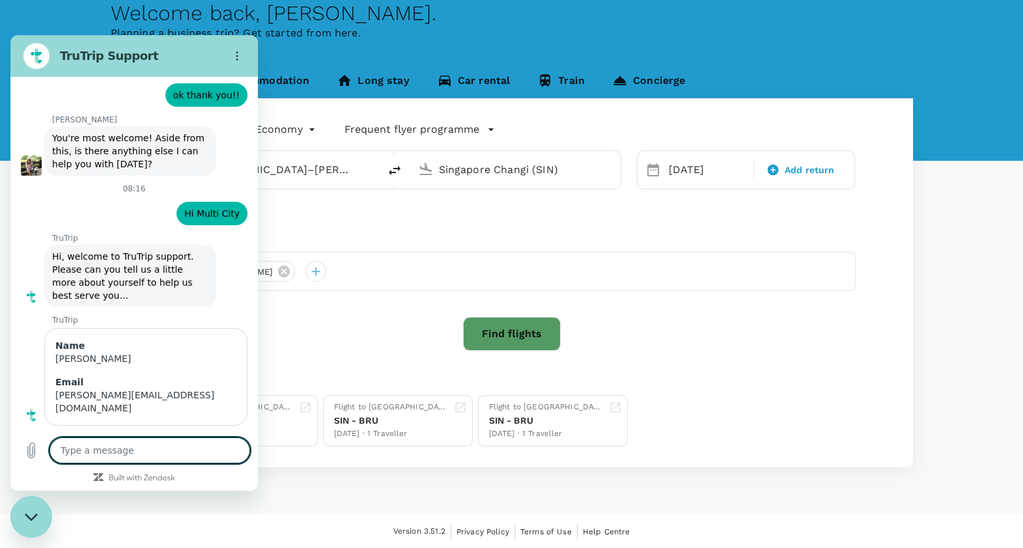
scroll to position [1083, 0]
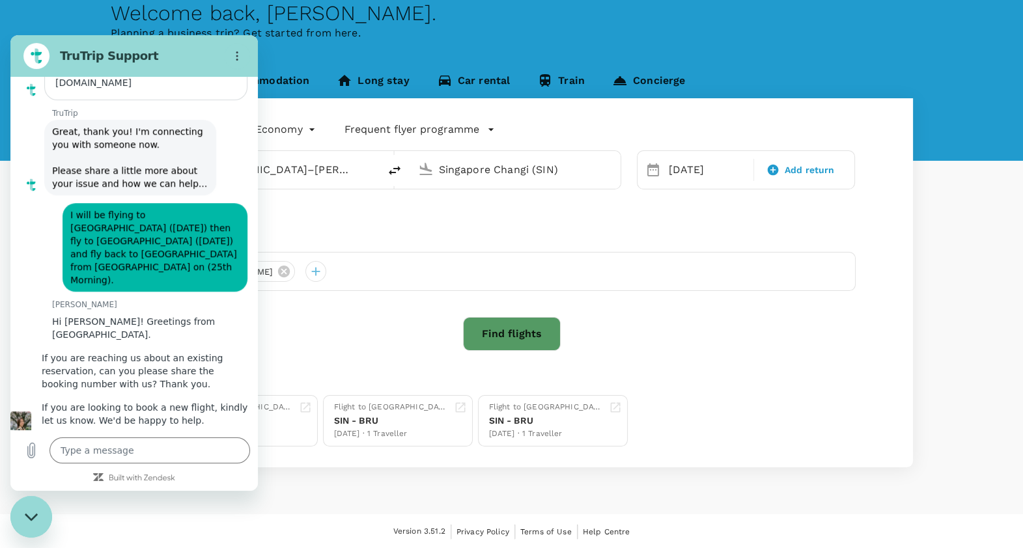
click at [31, 411] on figure at bounding box center [20, 421] width 21 height 21
click at [102, 450] on textarea at bounding box center [149, 450] width 200 height 26
type textarea "i"
type textarea "x"
type textarea "i"
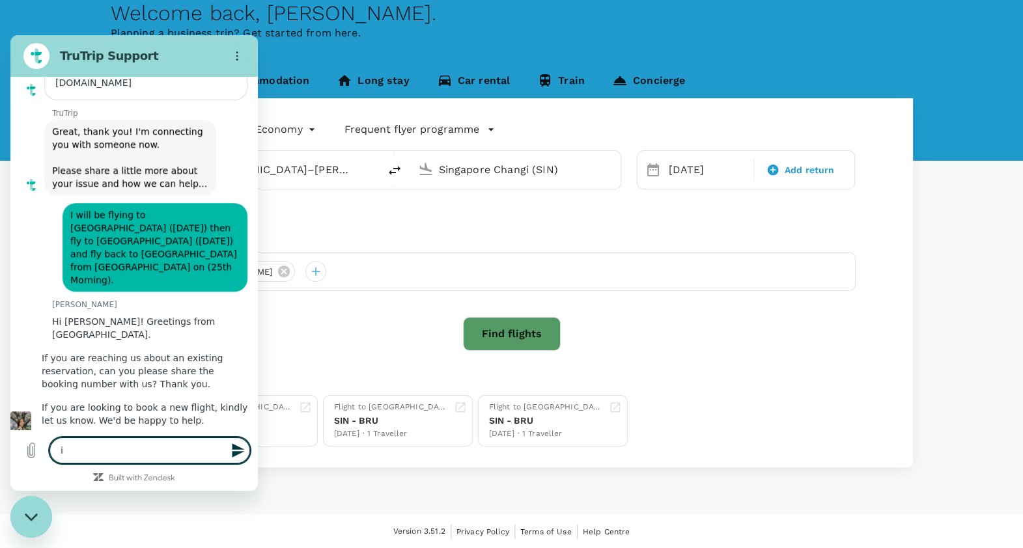
type textarea "x"
type textarea "i a"
type textarea "x"
type textarea "i am"
type textarea "x"
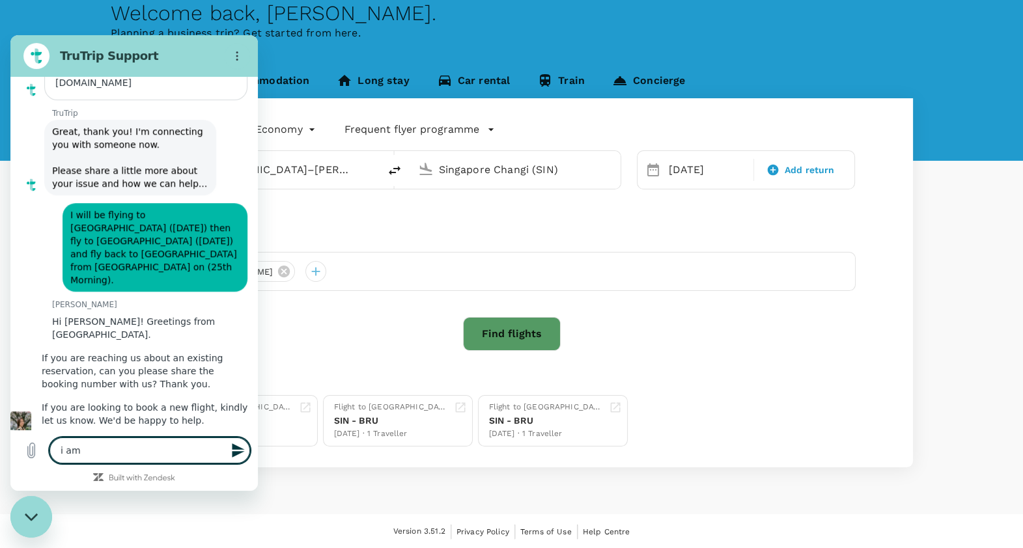
type textarea "i a"
type textarea "x"
type textarea "i"
type textarea "x"
type textarea "i w"
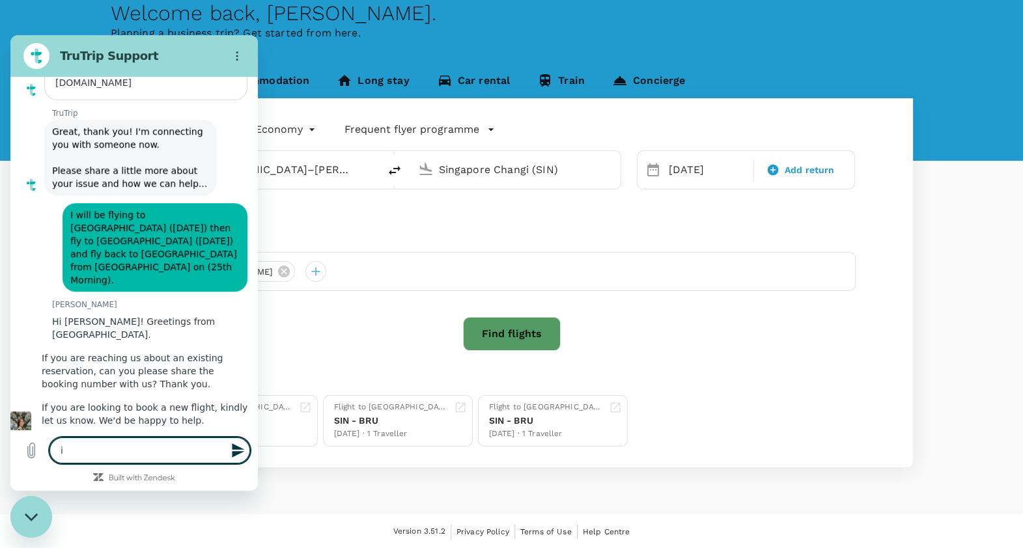
type textarea "x"
type textarea "i wo"
type textarea "x"
type textarea "i wou"
type textarea "x"
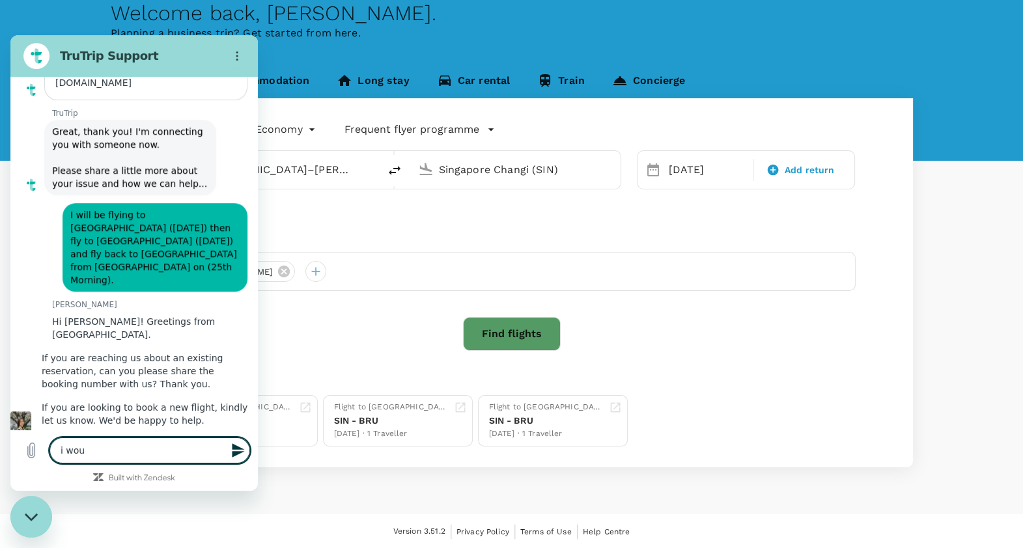
type textarea "i woul"
type textarea "x"
type textarea "i would"
type textarea "x"
type textarea "i would"
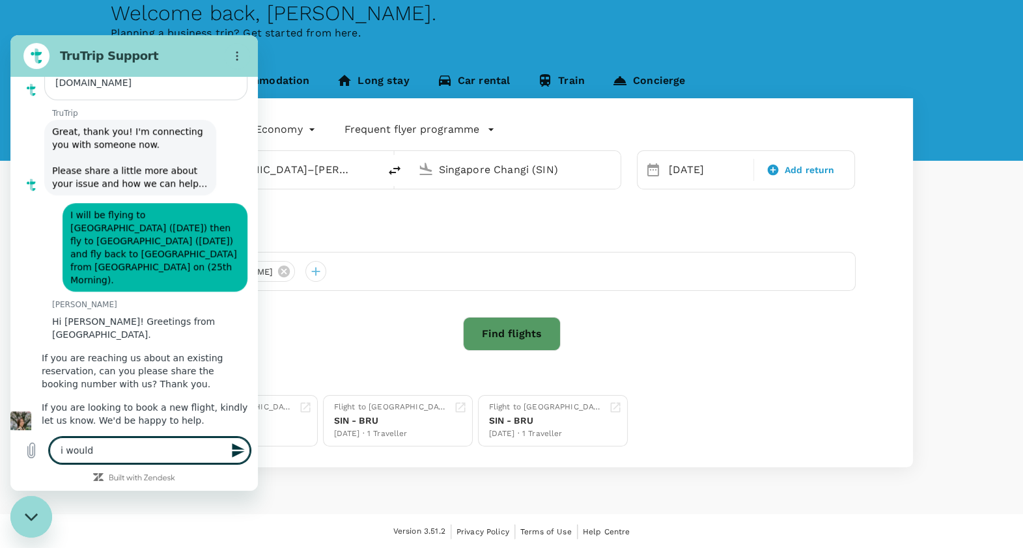
type textarea "x"
type textarea "i would l"
type textarea "x"
type textarea "i would li"
type textarea "x"
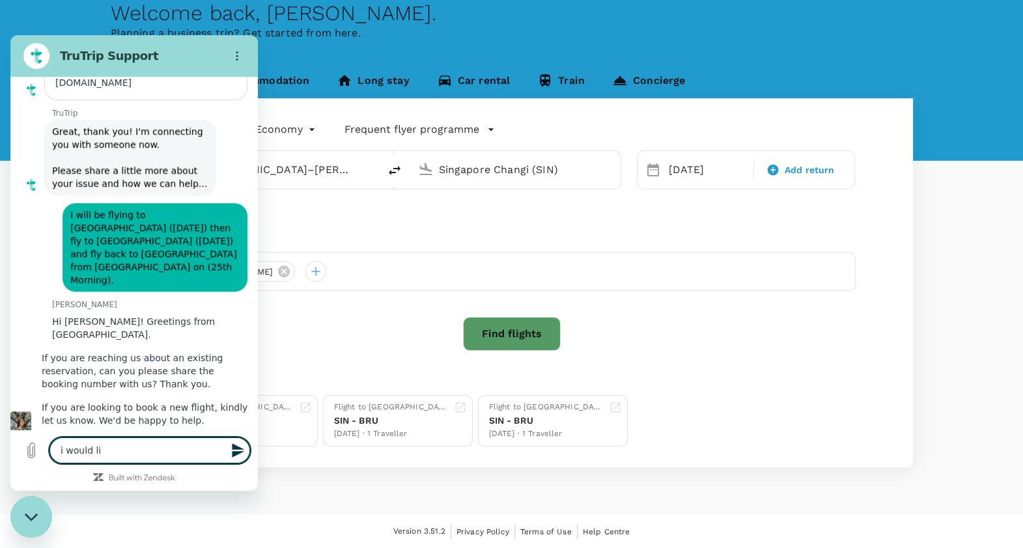
type textarea "i would lik"
type textarea "x"
type textarea "i would like"
type textarea "x"
type textarea "i would like"
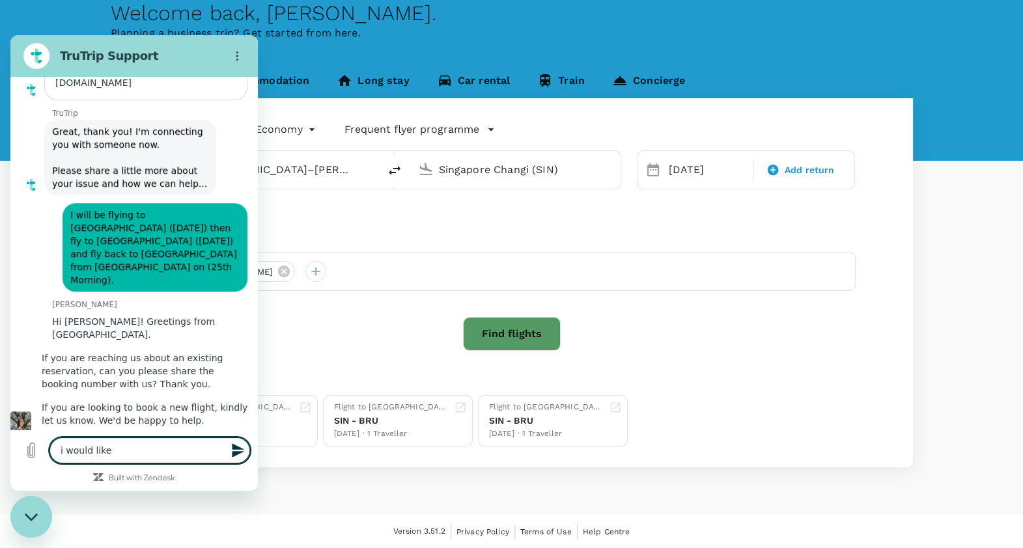
type textarea "x"
type textarea "i would like o"
type textarea "x"
type textarea "i would like ot"
type textarea "x"
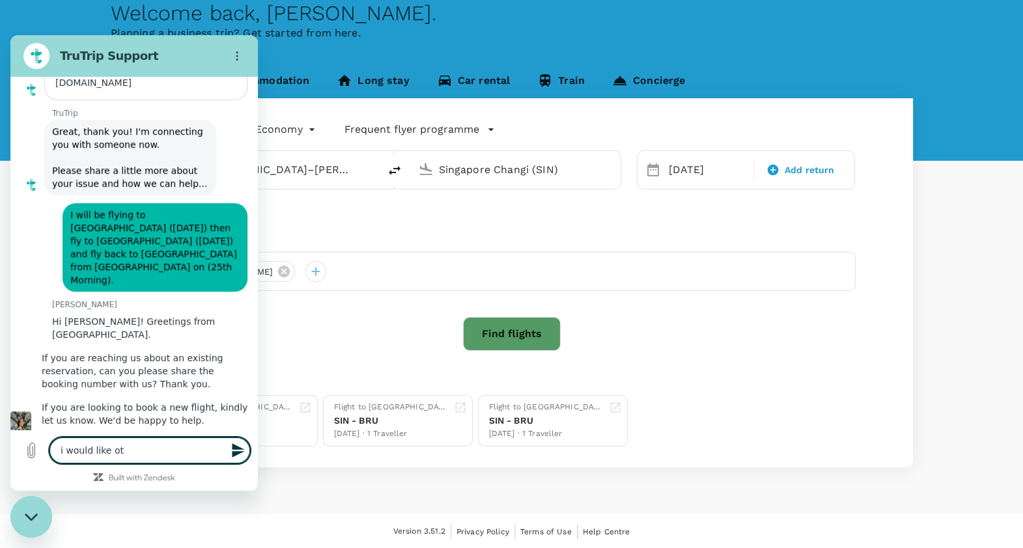
type textarea "i would like o"
type textarea "x"
type textarea "i would like"
type textarea "x"
type textarea "i would like t"
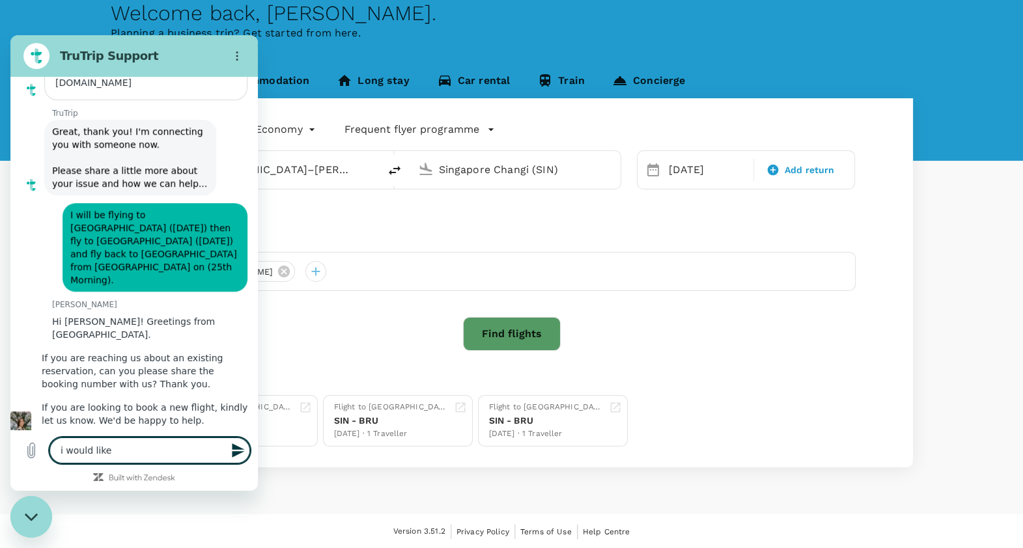
type textarea "x"
type textarea "i would like to"
type textarea "x"
type textarea "i would like to"
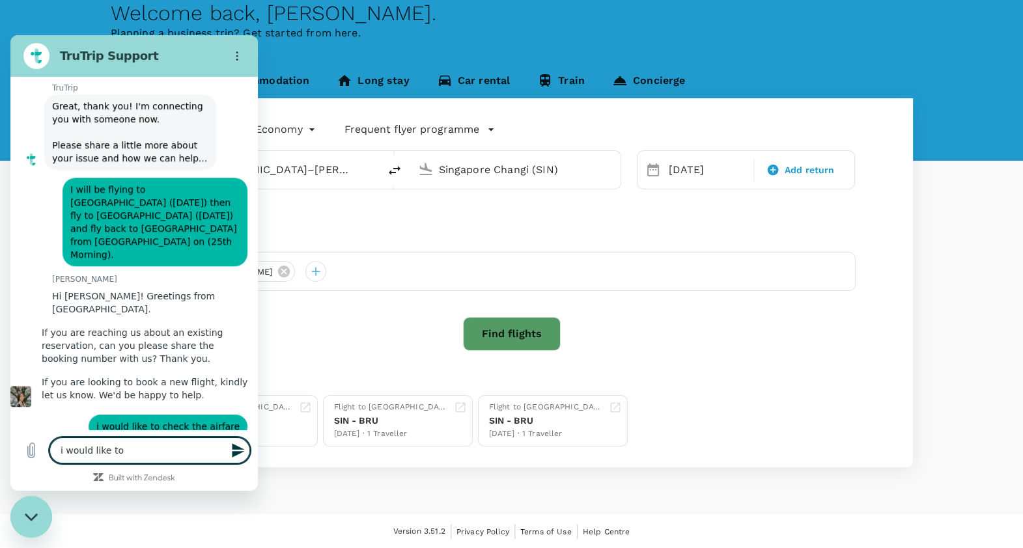
type textarea "x"
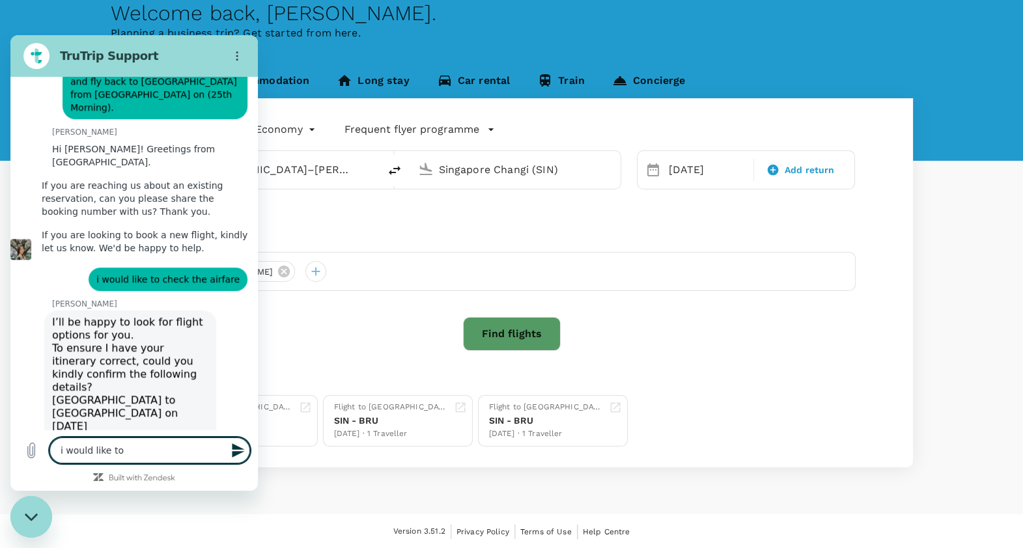
scroll to position [1258, 0]
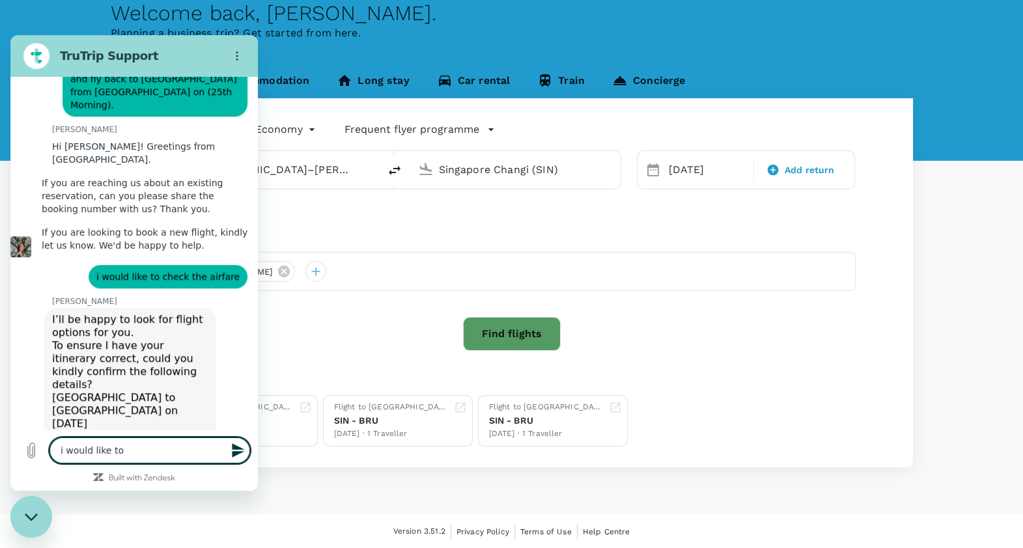
type textarea "i would like to"
type textarea "x"
type textarea "i would like t"
type textarea "x"
type textarea "i would like"
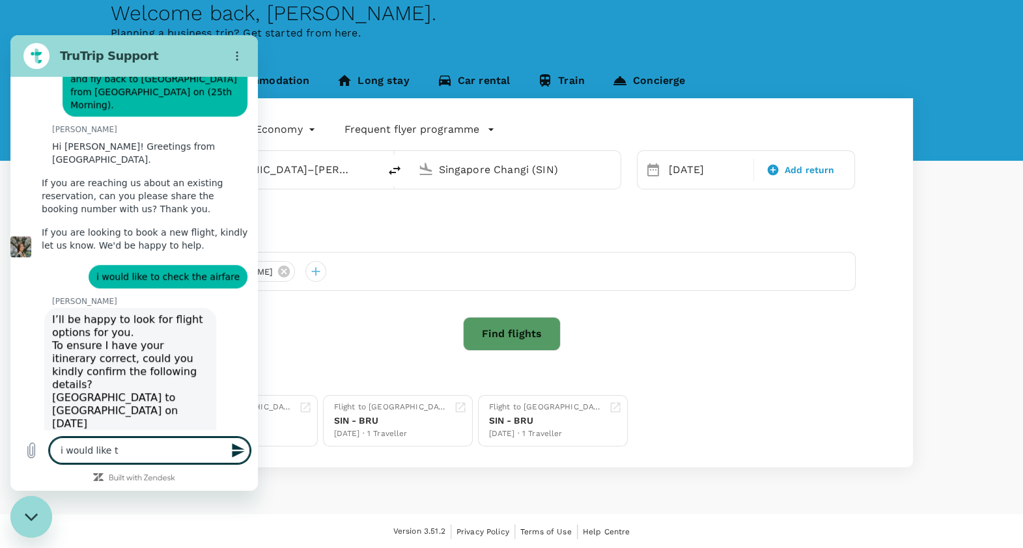
type textarea "x"
type textarea "i would like"
type textarea "x"
type textarea "i would lik"
type textarea "x"
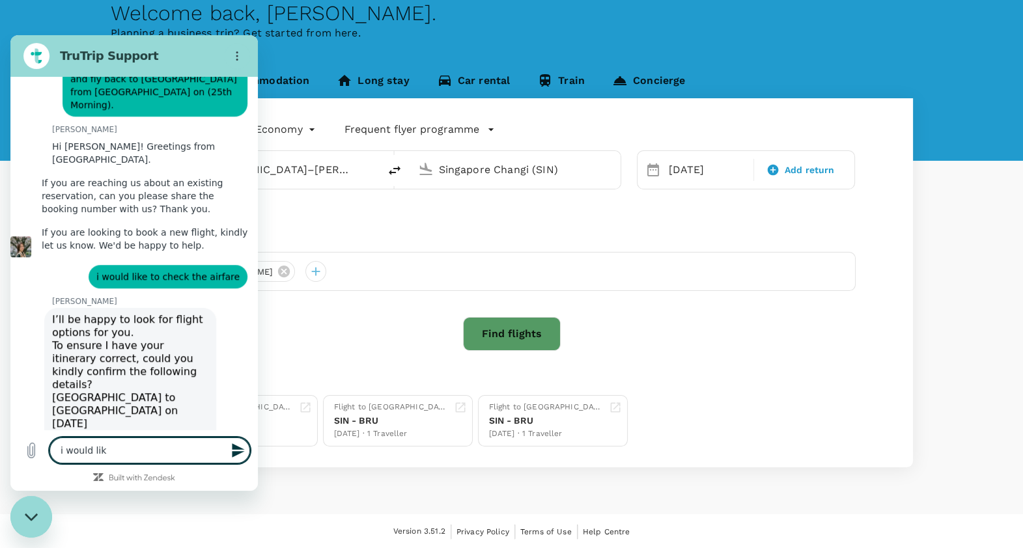
type textarea "i would li"
type textarea "x"
type textarea "i would l"
type textarea "x"
type textarea "i would"
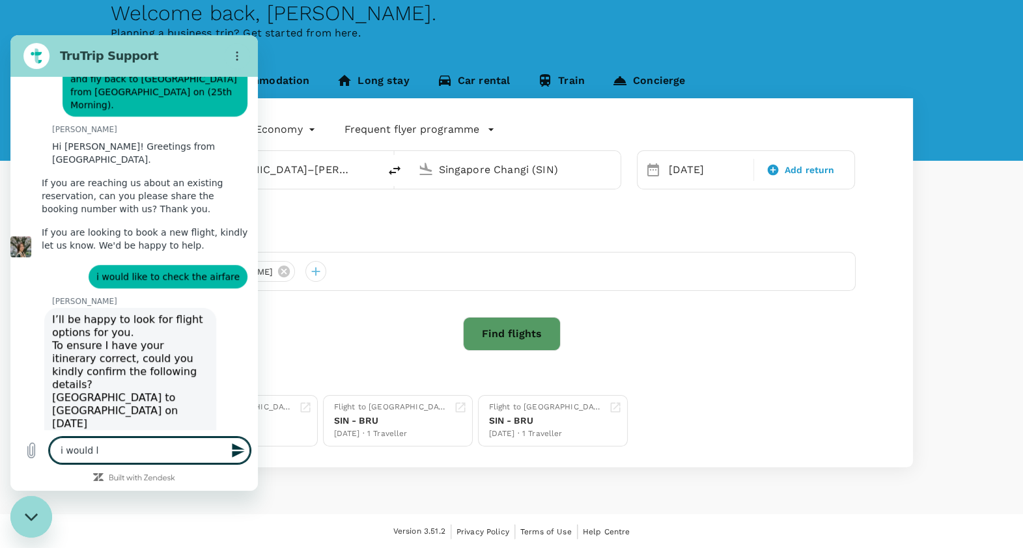
type textarea "x"
type textarea "i would"
type textarea "x"
type textarea "i woul"
type textarea "x"
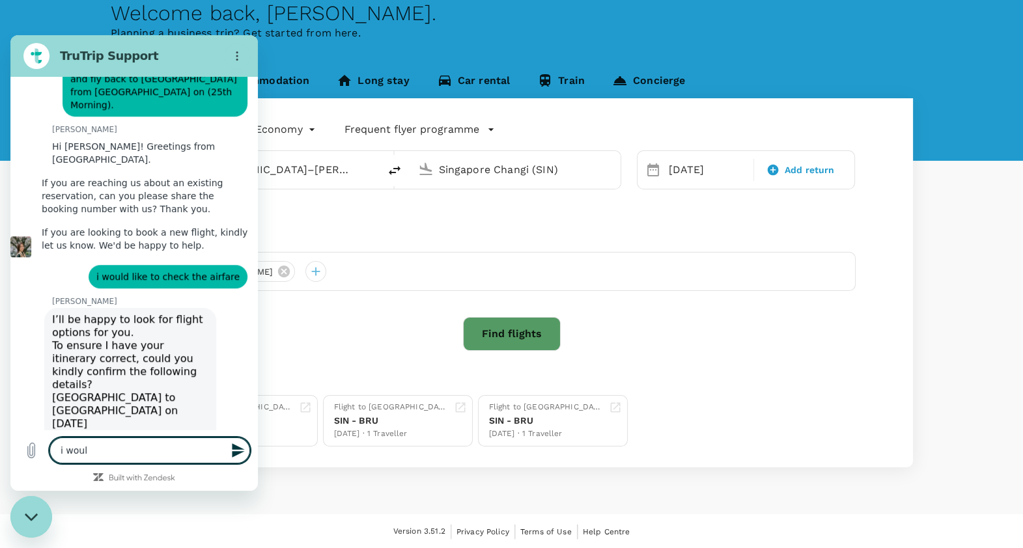
type textarea "i wou"
type textarea "x"
type textarea "i wo"
type textarea "x"
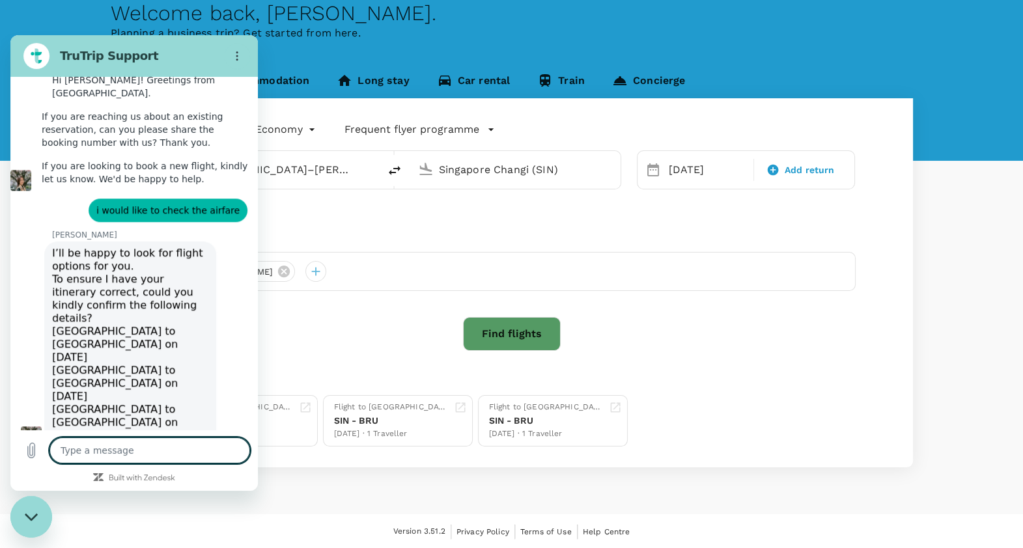
scroll to position [1327, 0]
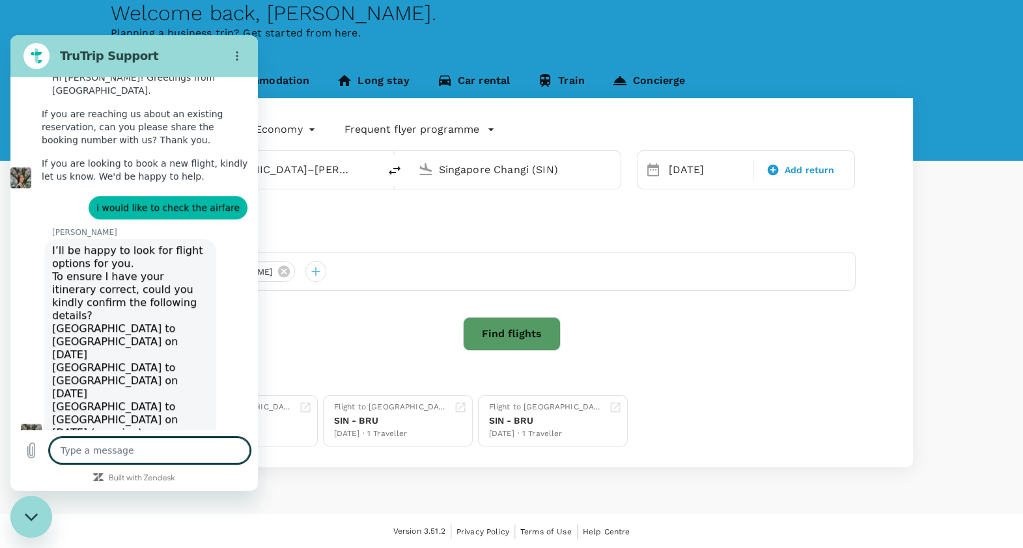
click at [966, 443] on div "Flight Accommodation Long stay Car rental Train Concierge One-Way oneway Econom…" at bounding box center [511, 267] width 1023 height 400
click at [31, 526] on div "Close messaging window" at bounding box center [31, 516] width 39 height 39
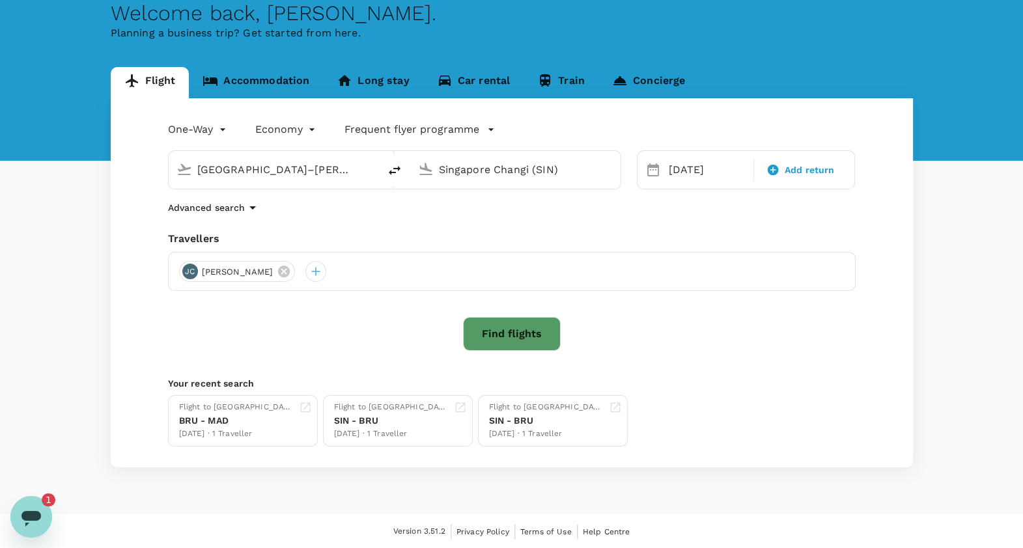
scroll to position [0, 0]
click at [39, 528] on icon "Open messaging window, 1 unread message" at bounding box center [31, 516] width 23 height 23
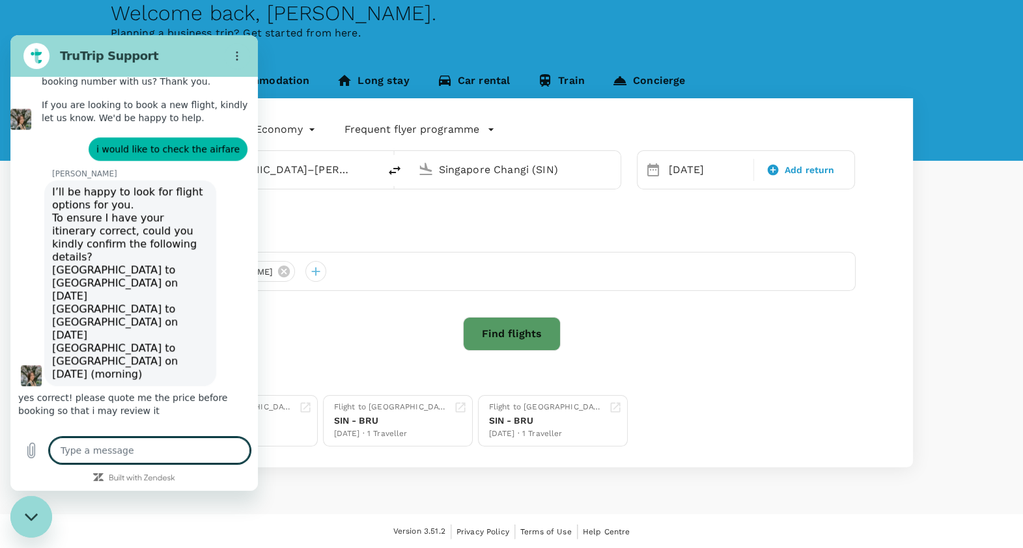
scroll to position [1417, 0]
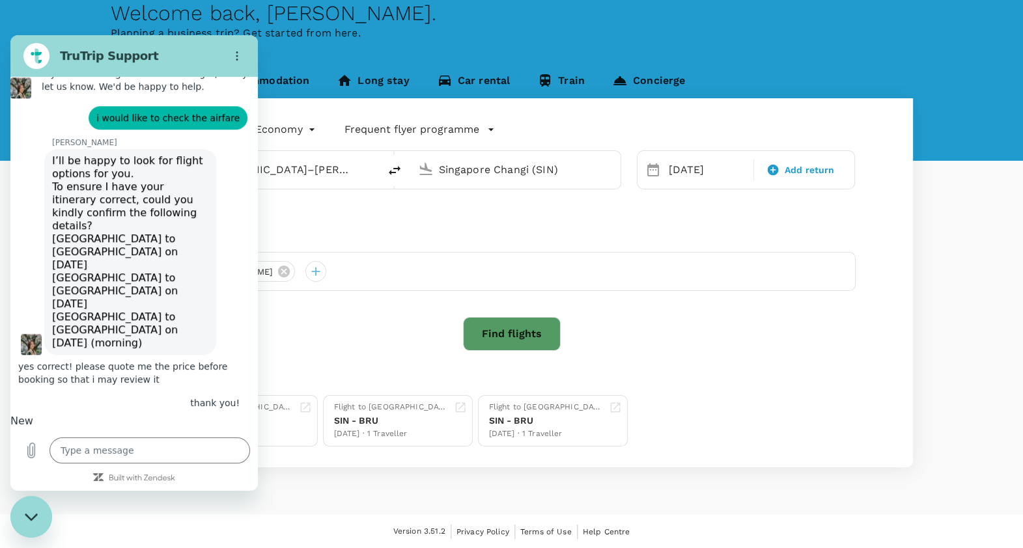
click at [251, 499] on div "Welcome back , [PERSON_NAME] . Planning a business trip? Get started from here.…" at bounding box center [511, 244] width 1023 height 539
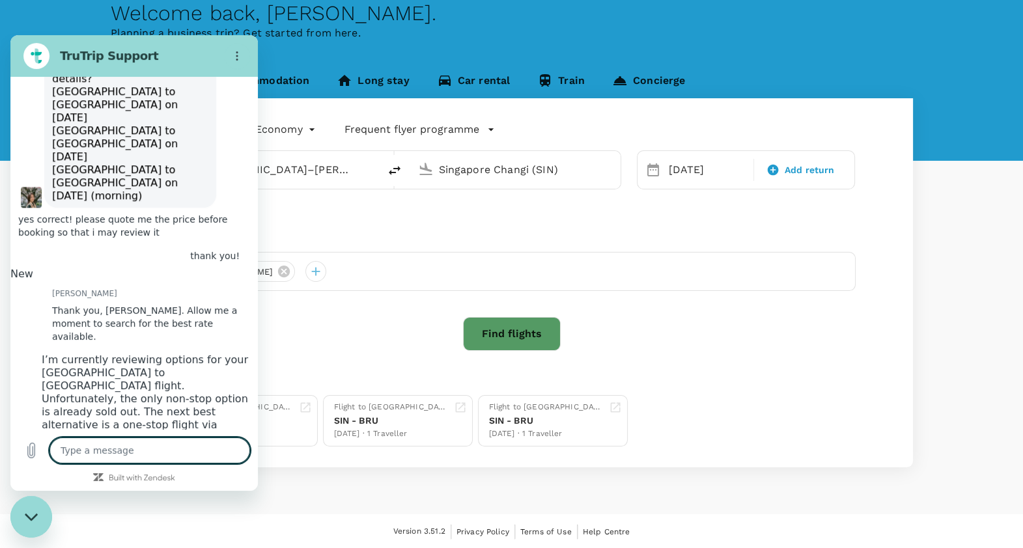
scroll to position [1611, 0]
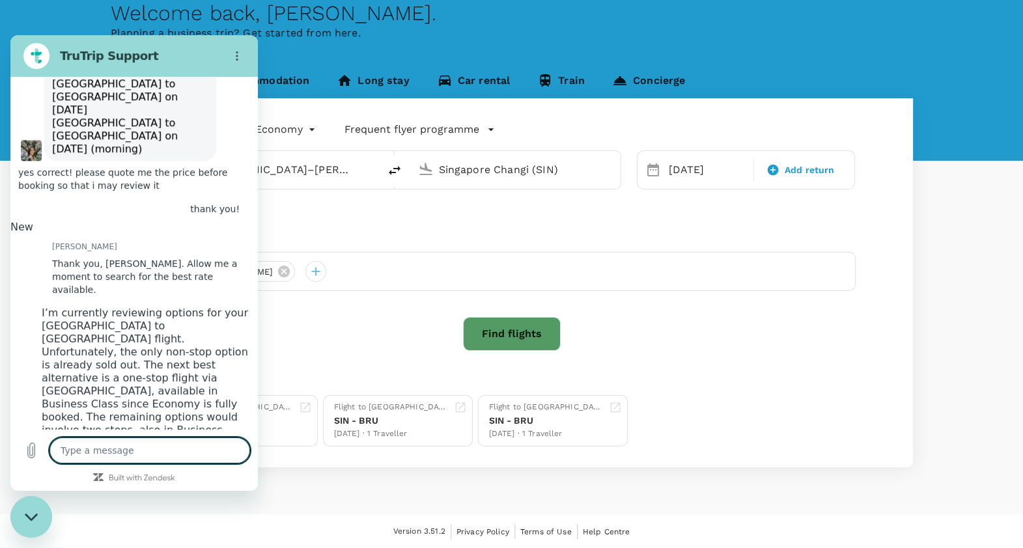
click at [156, 450] on textarea at bounding box center [149, 450] width 200 height 26
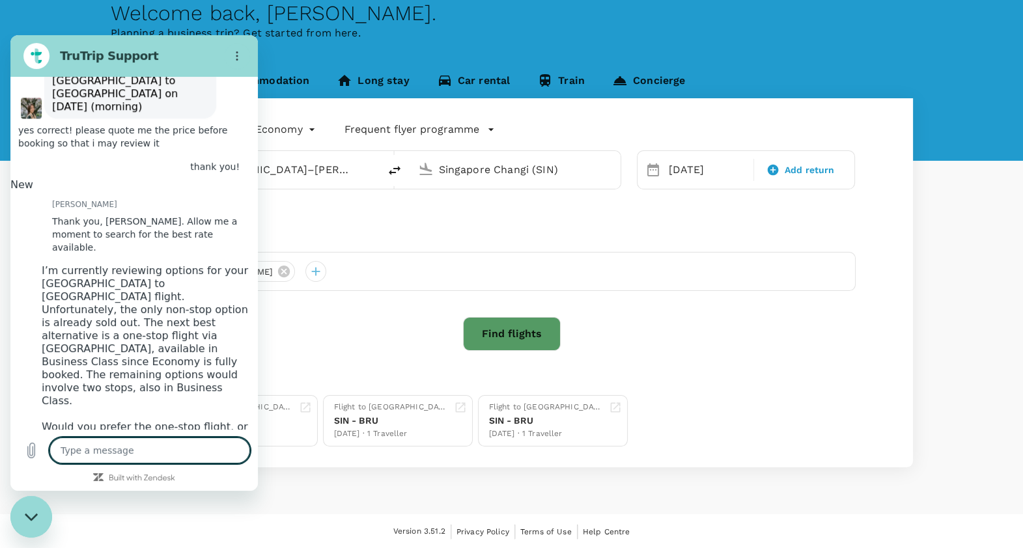
scroll to position [1656, 0]
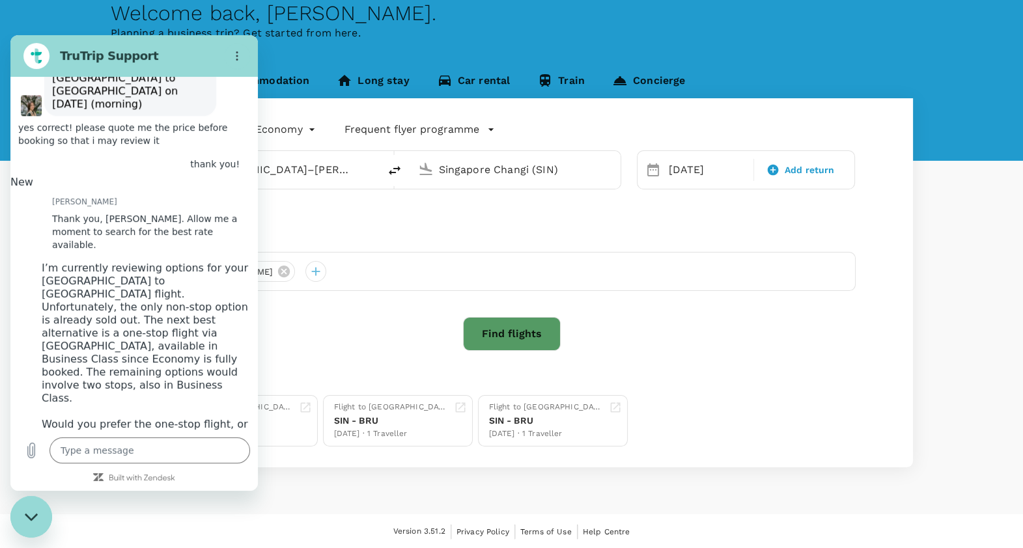
click at [470, 42] on div "Welcome back , [PERSON_NAME] . Planning a business trip? Get started from here." at bounding box center [511, 68] width 1023 height 186
click at [39, 528] on div "Close messaging window" at bounding box center [31, 516] width 39 height 39
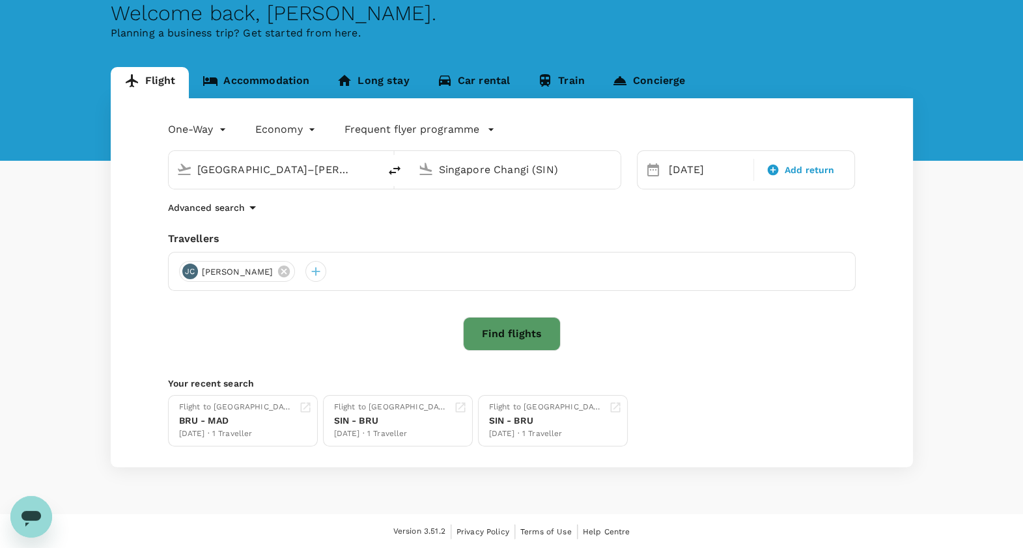
scroll to position [1681, 0]
click at [314, 165] on input "[GEOGRAPHIC_DATA]–[PERSON_NAME] (MAD)" at bounding box center [274, 169] width 154 height 20
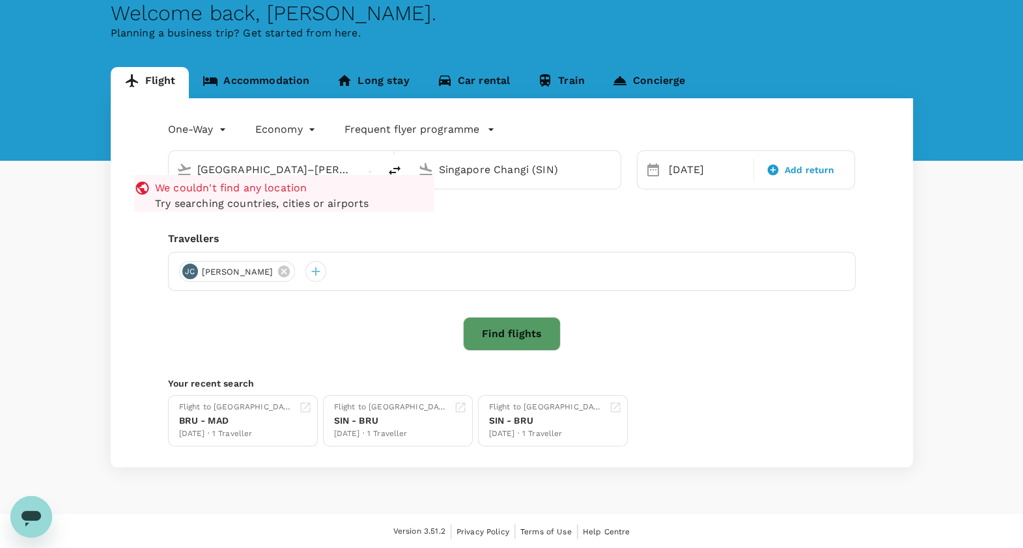
click at [583, 163] on input "Singapore Changi (SIN)" at bounding box center [516, 169] width 154 height 20
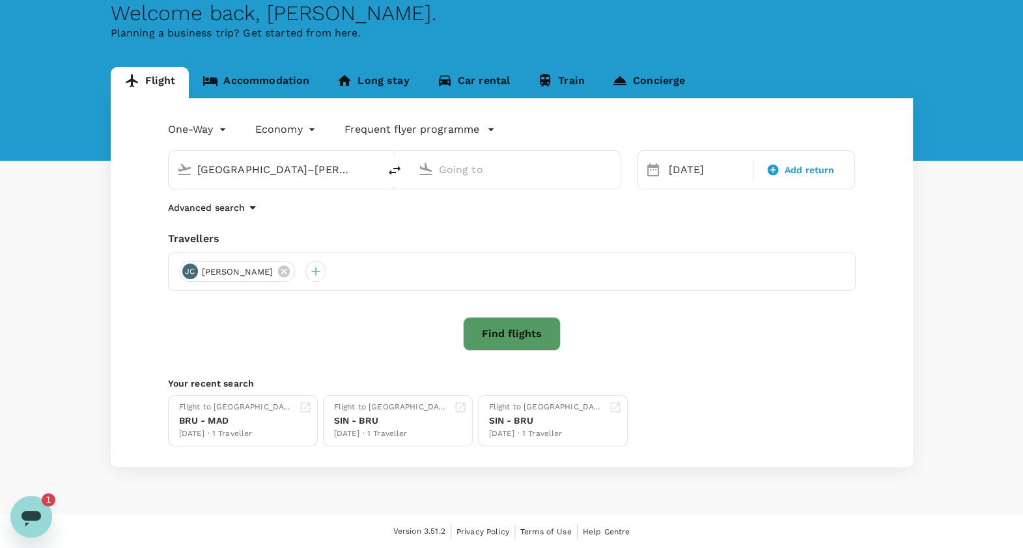
scroll to position [0, 0]
click at [338, 169] on input "[GEOGRAPHIC_DATA]–[PERSON_NAME] (MAD)" at bounding box center [274, 169] width 154 height 20
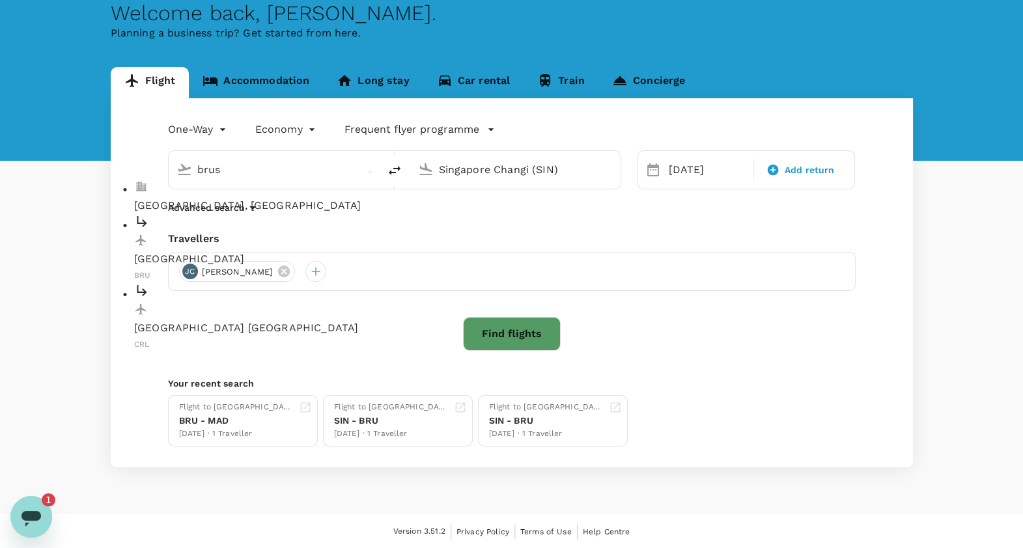
click at [334, 251] on p "[GEOGRAPHIC_DATA]" at bounding box center [283, 259] width 299 height 16
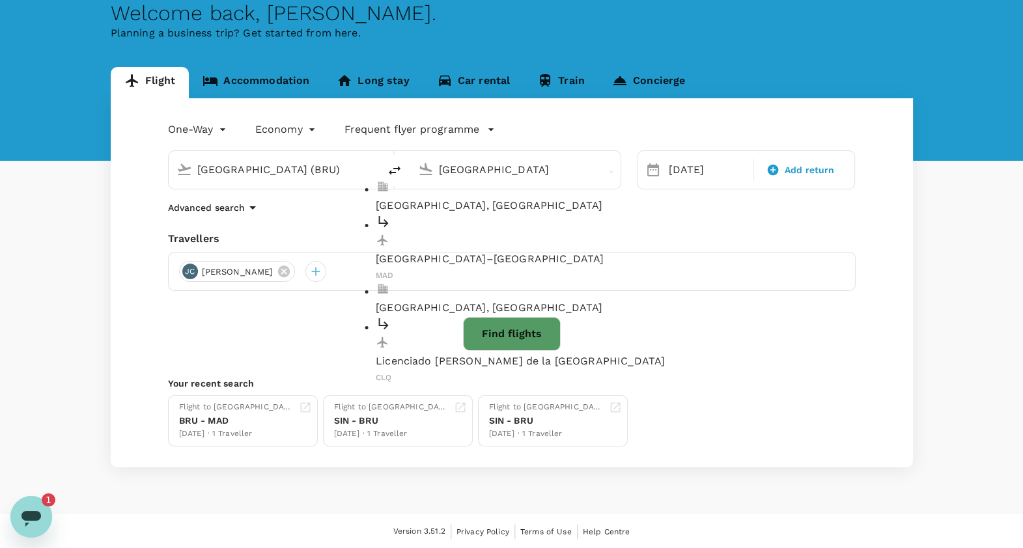
drag, startPoint x: 511, startPoint y: 230, endPoint x: 519, endPoint y: 221, distance: 11.5
click at [511, 229] on div "[GEOGRAPHIC_DATA]–[PERSON_NAME] MAD" at bounding box center [525, 248] width 299 height 69
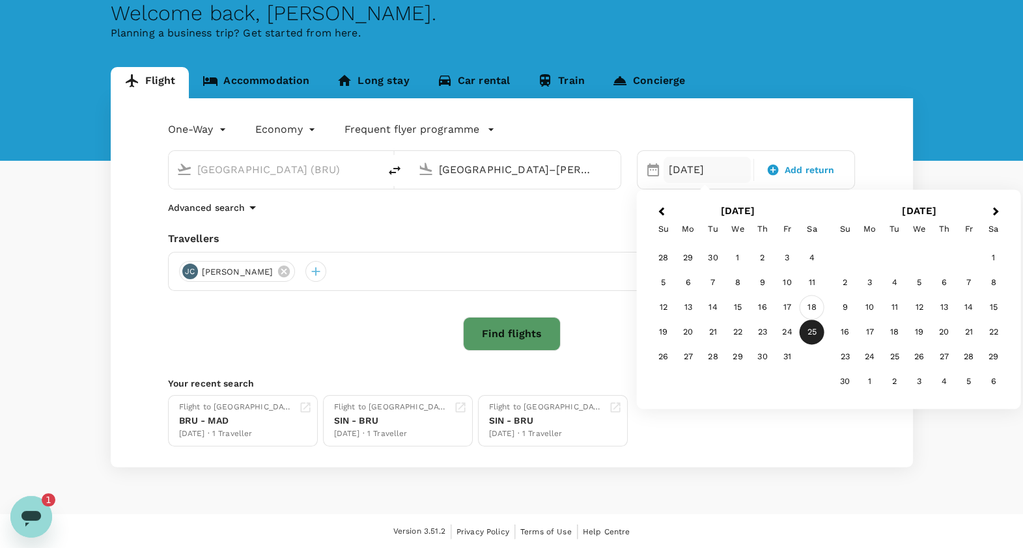
click at [808, 303] on div "18" at bounding box center [811, 308] width 25 height 25
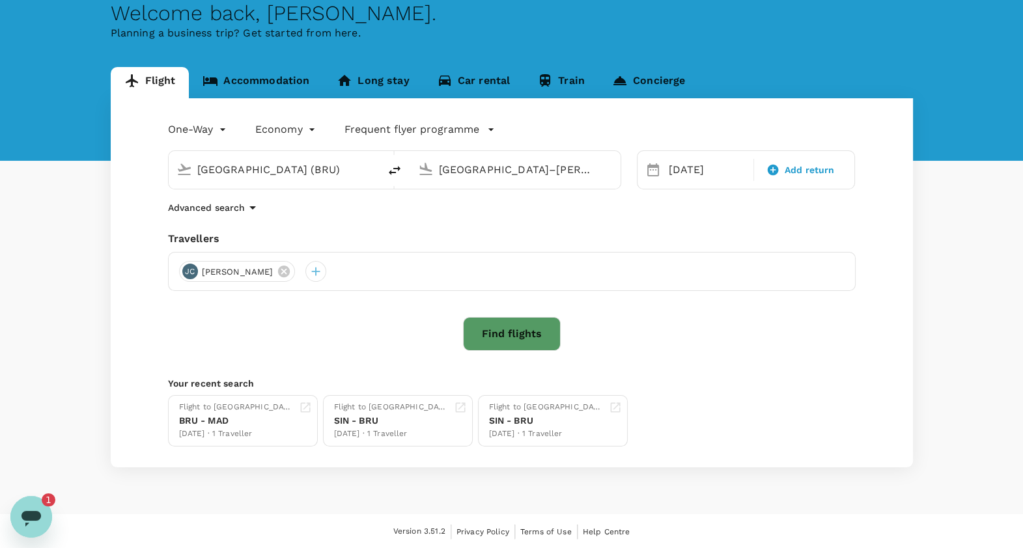
click at [501, 325] on button "Find flights" at bounding box center [512, 334] width 98 height 34
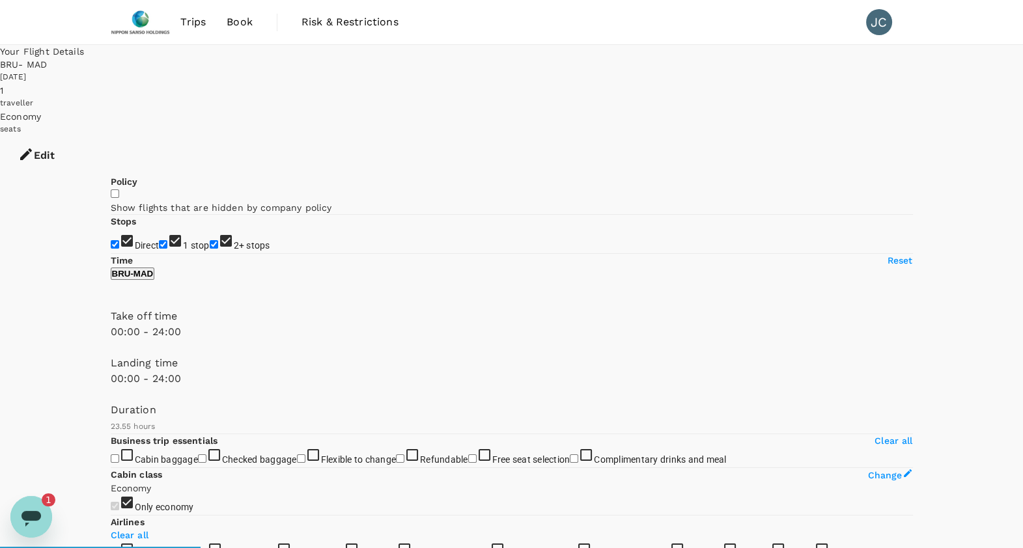
click at [29, 528] on icon "Open messaging window, 1 unread message" at bounding box center [31, 516] width 23 height 23
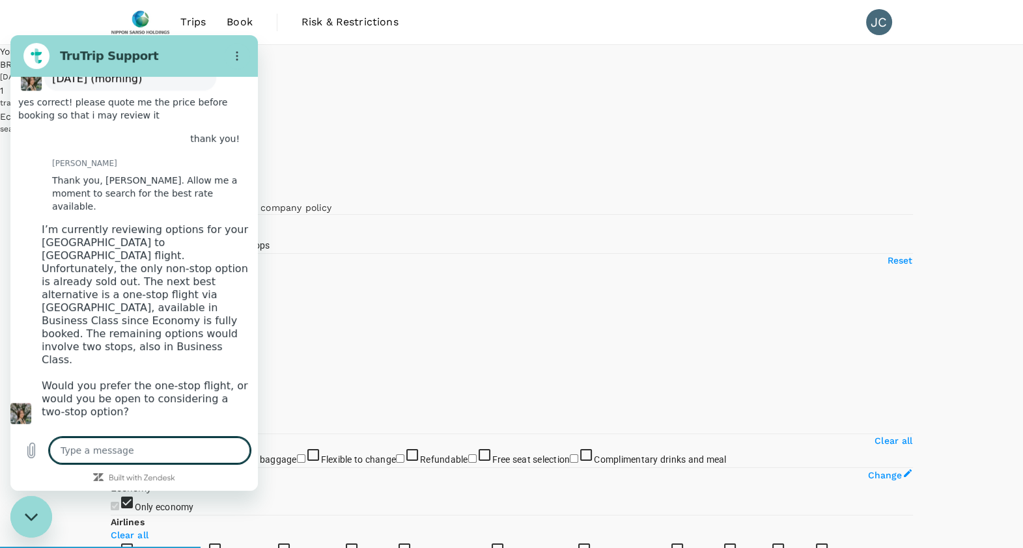
scroll to position [1738, 0]
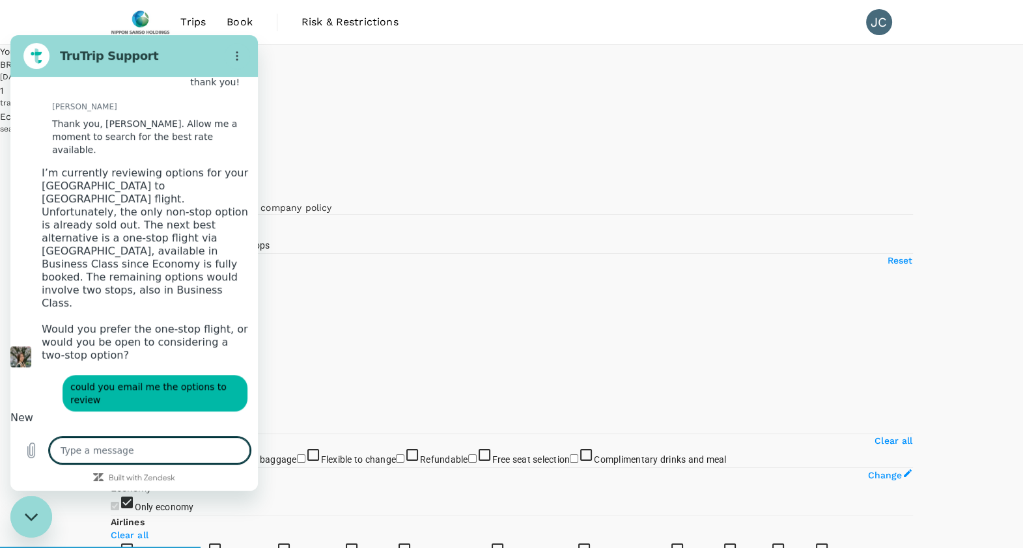
click at [92, 449] on textarea at bounding box center [149, 450] width 200 height 26
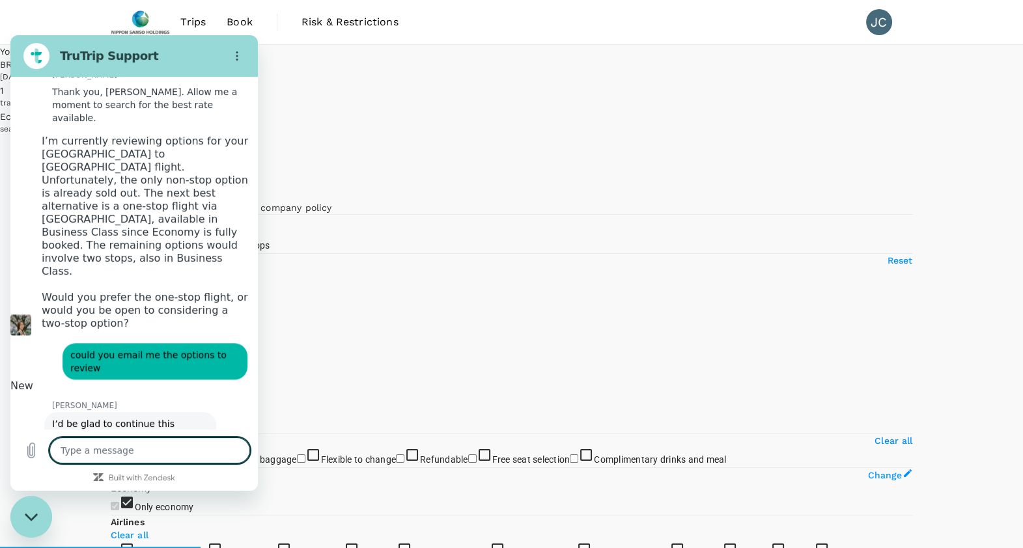
scroll to position [1769, 0]
click at [35, 452] on icon "Upload file" at bounding box center [31, 451] width 16 height 16
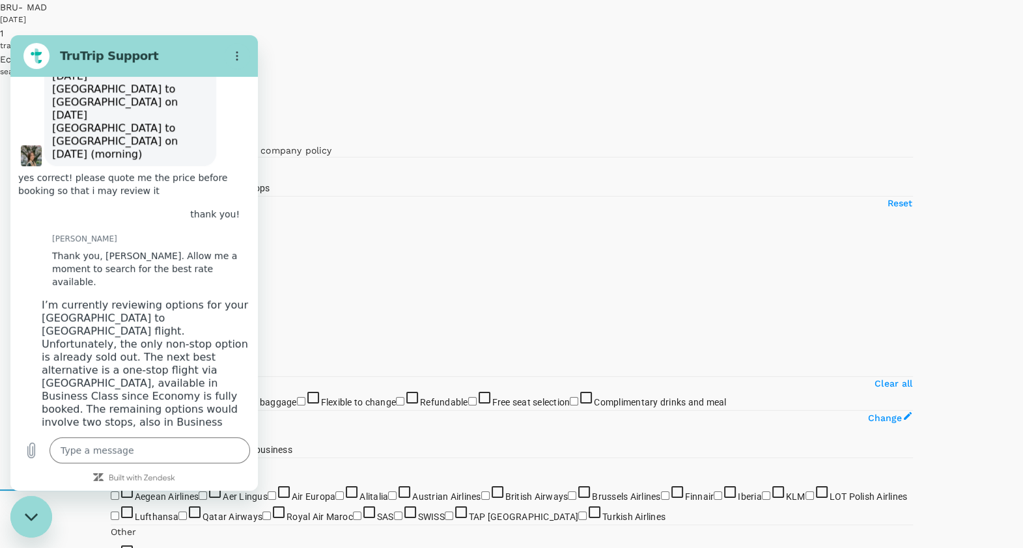
scroll to position [0, 0]
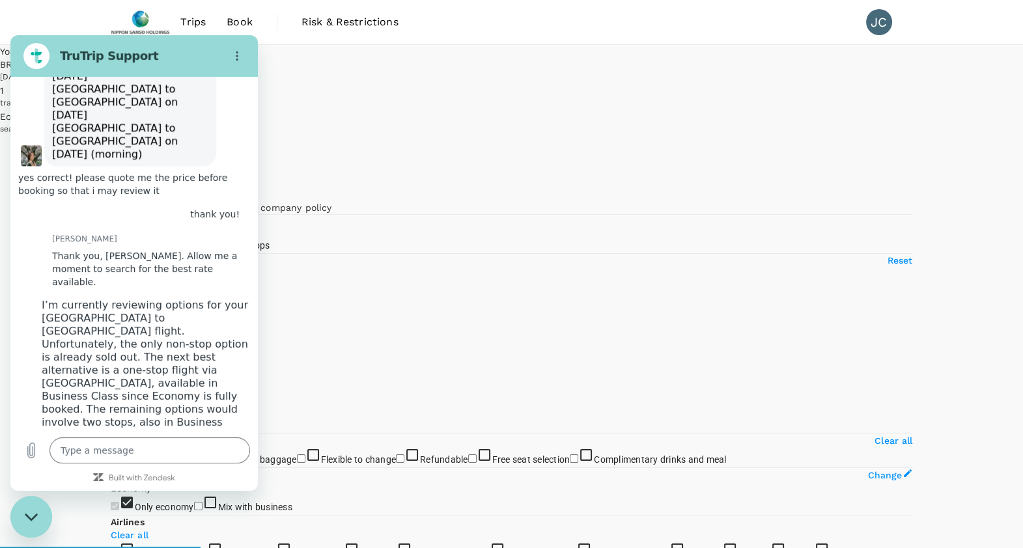
click at [23, 504] on div "Close messaging window" at bounding box center [31, 516] width 39 height 39
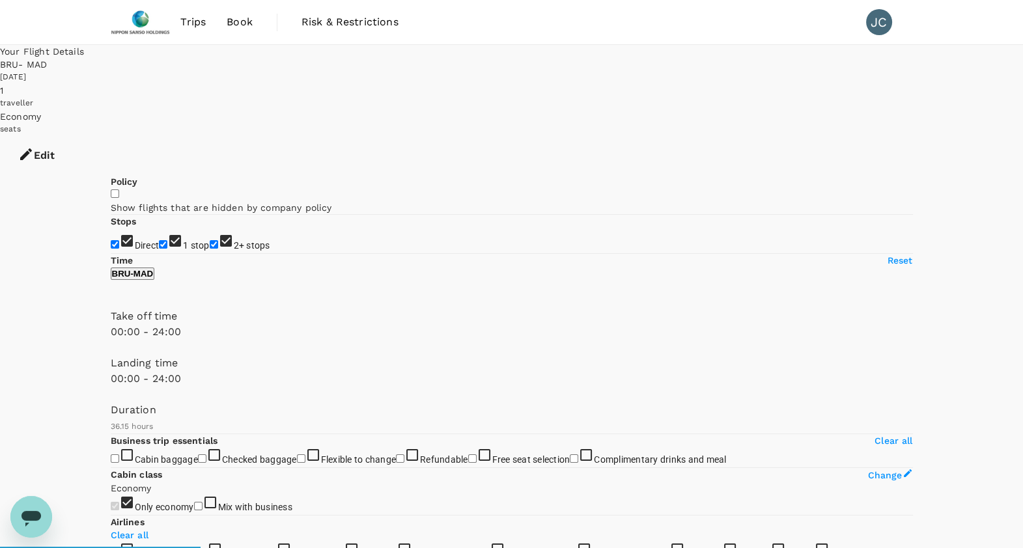
click at [231, 23] on span "Book" at bounding box center [240, 22] width 26 height 16
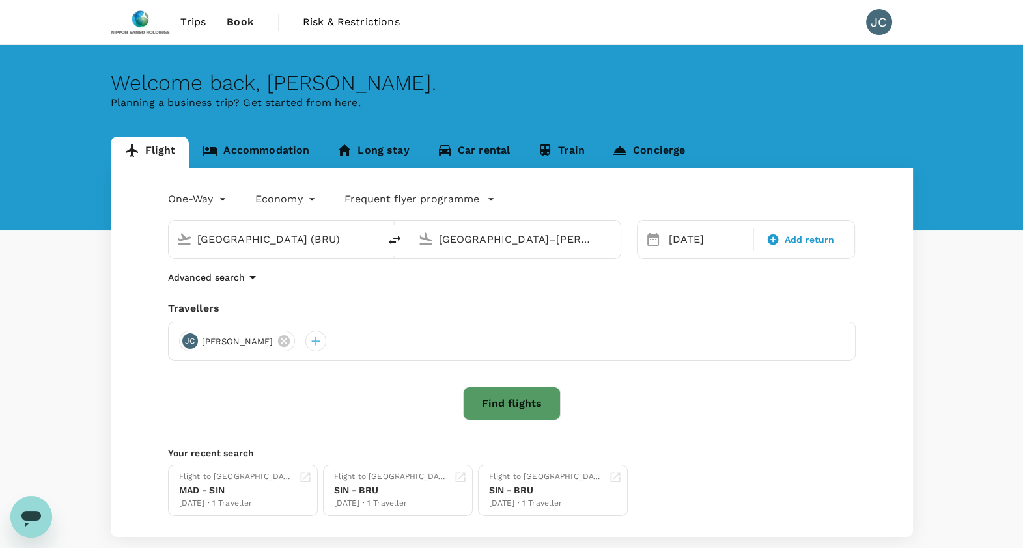
click at [211, 207] on body "Trips Book Risk & Restrictions JC Welcome back , [PERSON_NAME] . Planning a bus…" at bounding box center [511, 309] width 1023 height 619
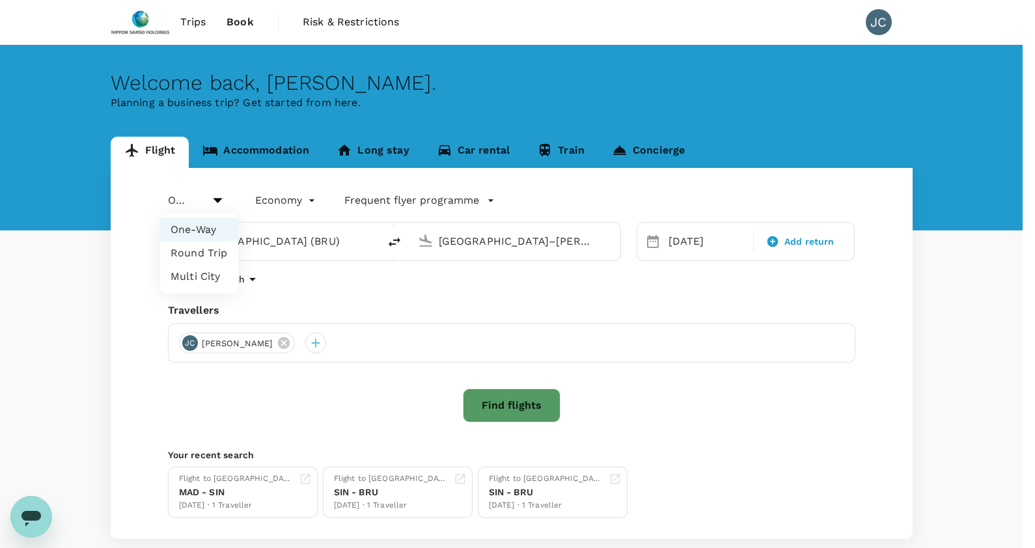
click at [182, 277] on li "Multi City" at bounding box center [199, 276] width 78 height 23
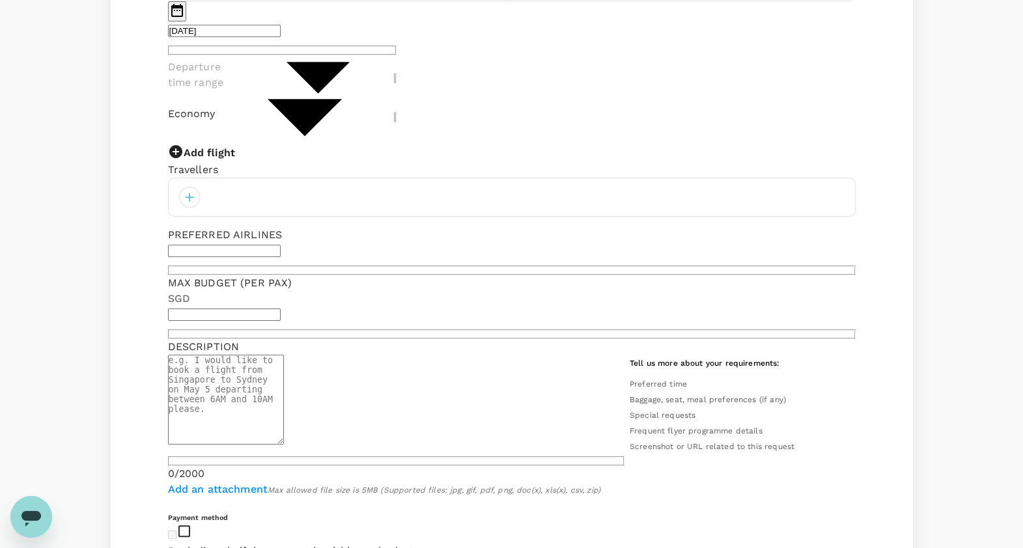
scroll to position [14, 0]
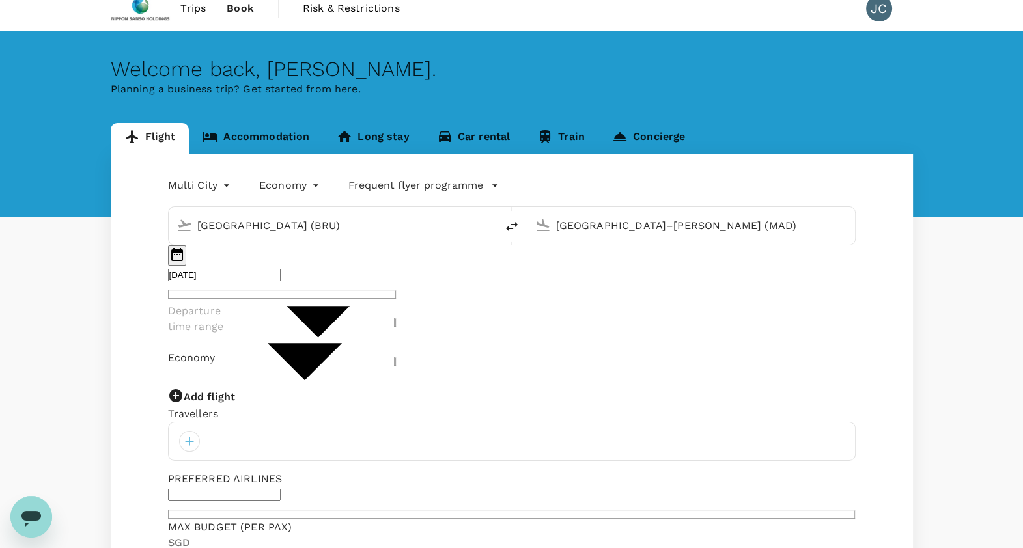
click at [379, 221] on input "[GEOGRAPHIC_DATA] (BRU)" at bounding box center [332, 225] width 271 height 20
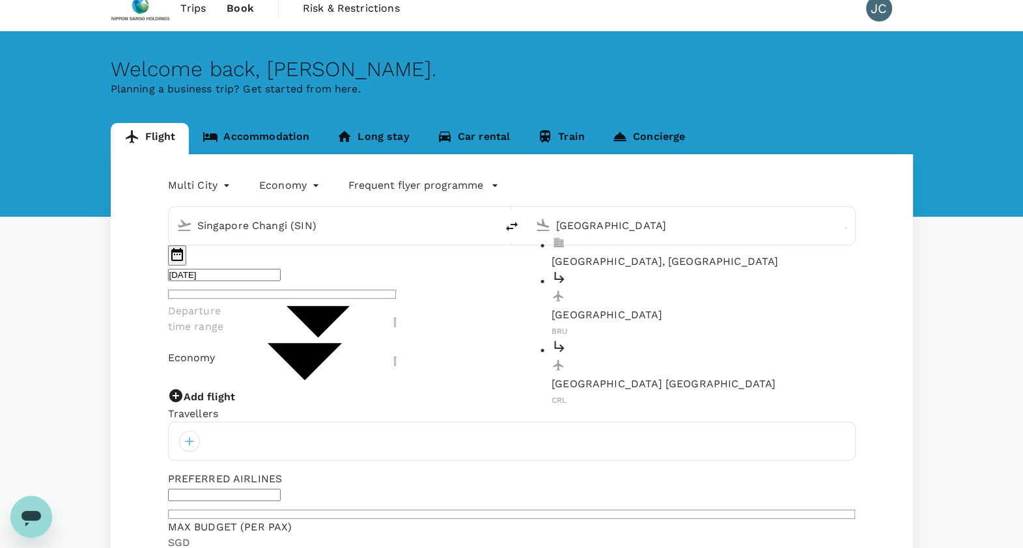
click at [564, 290] on img at bounding box center [557, 296] width 13 height 13
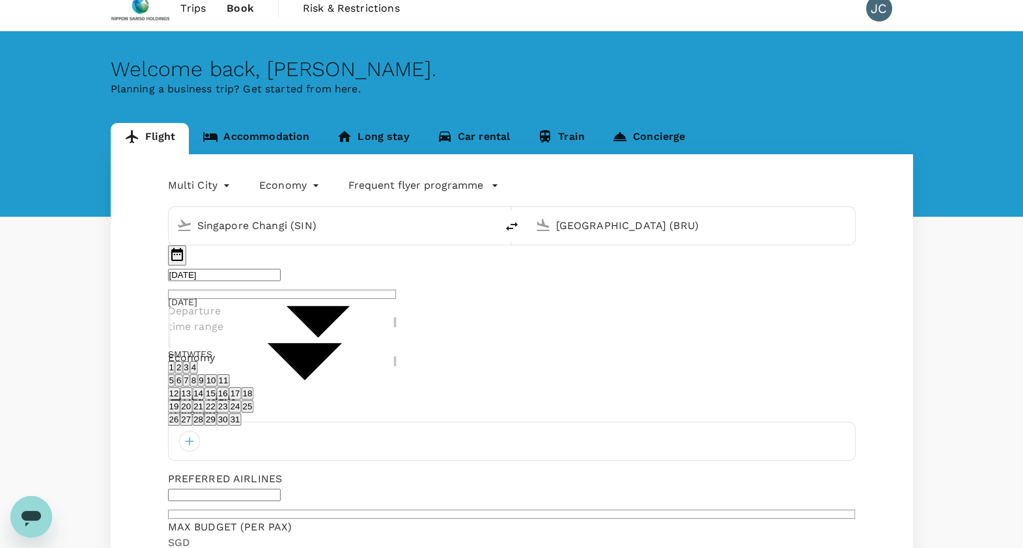
click at [217, 387] on button "10" at bounding box center [211, 380] width 12 height 12
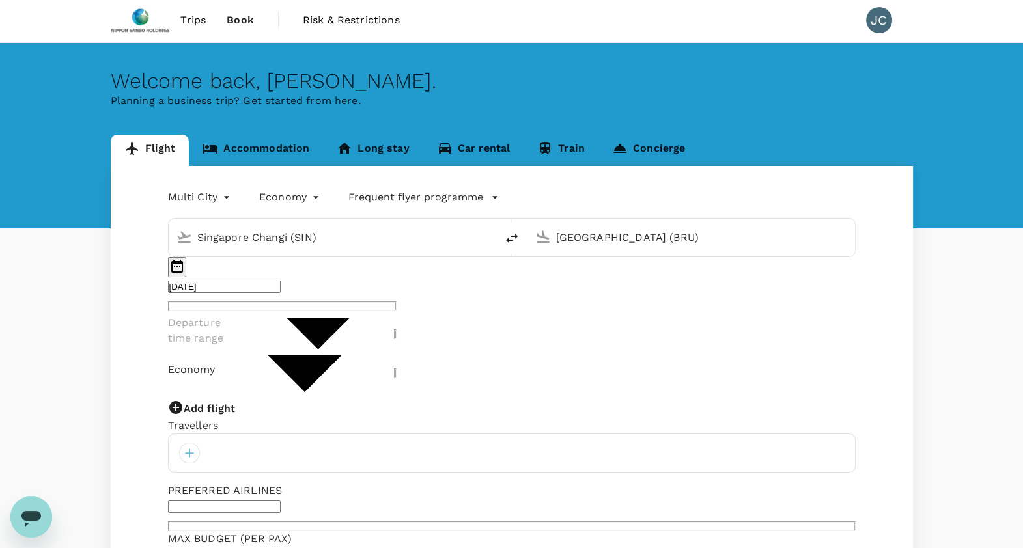
scroll to position [0, 0]
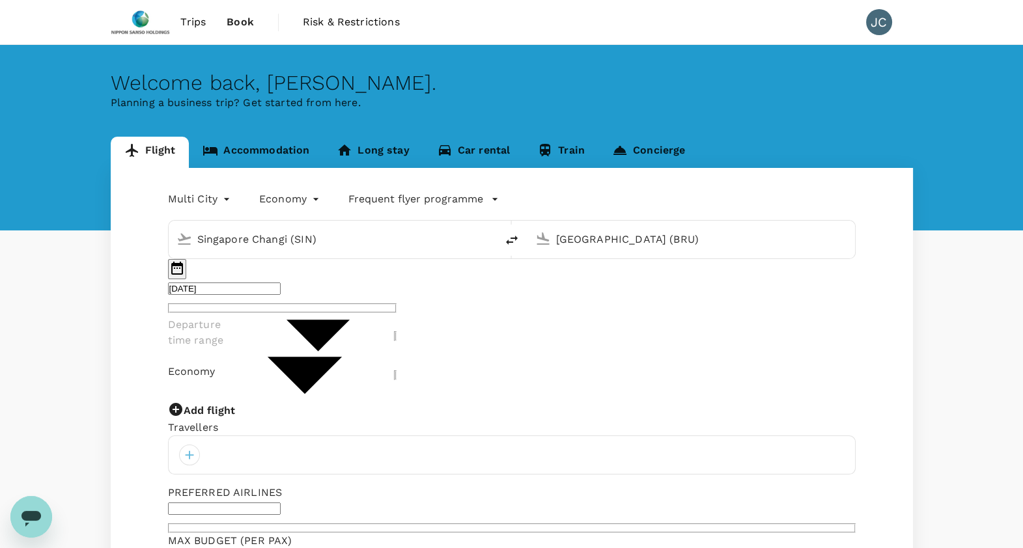
click at [204, 405] on p "Add flight" at bounding box center [209, 411] width 51 height 12
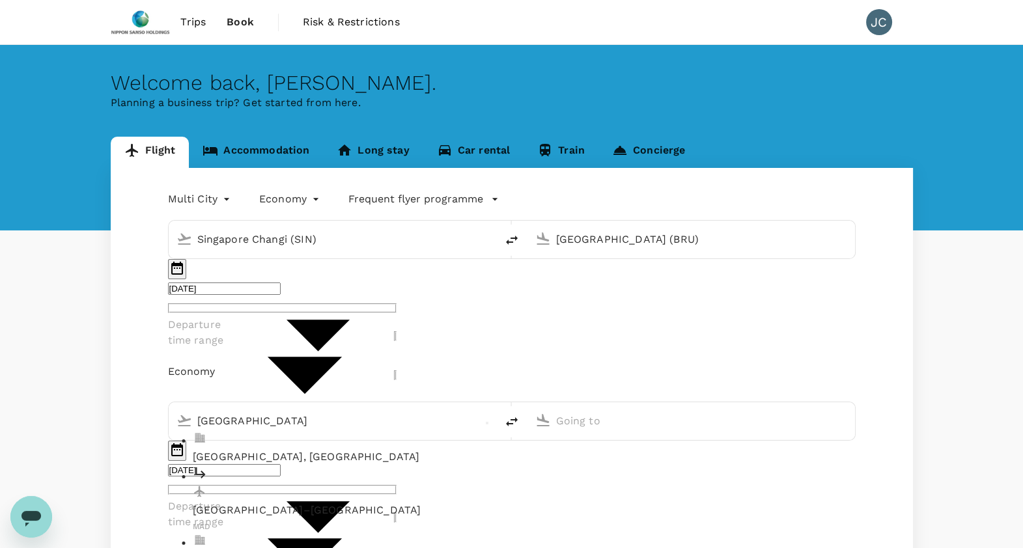
click at [253, 465] on div "[GEOGRAPHIC_DATA]–[PERSON_NAME] MAD" at bounding box center [342, 499] width 299 height 69
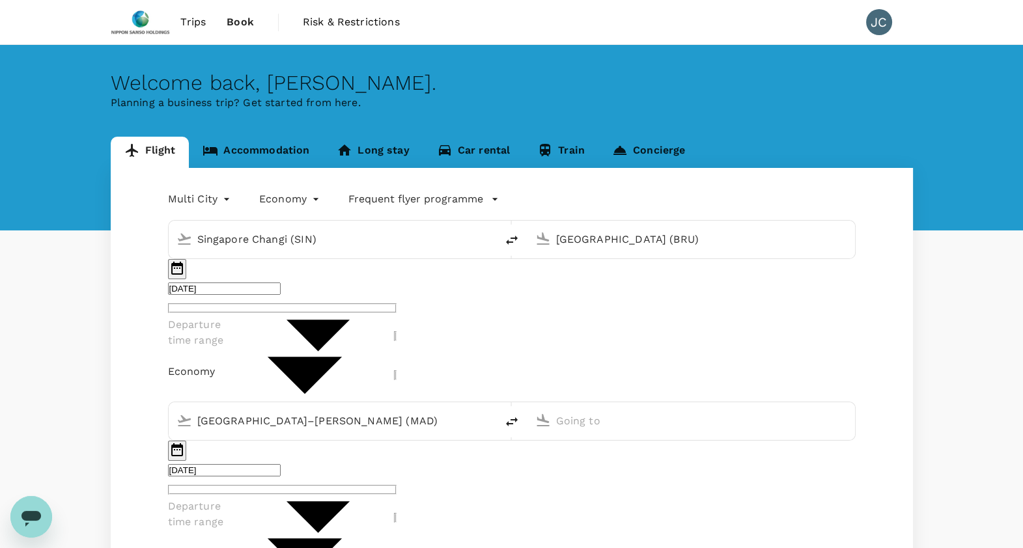
click at [620, 411] on input "text" at bounding box center [691, 421] width 271 height 20
click at [623, 503] on p "[GEOGRAPHIC_DATA]" at bounding box center [700, 511] width 299 height 16
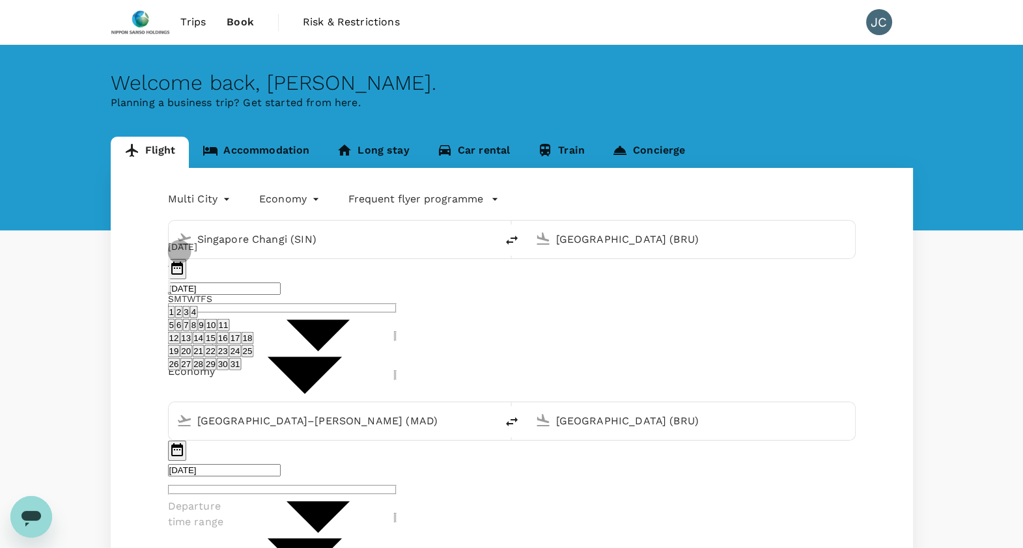
click at [241, 345] on button "24" at bounding box center [235, 351] width 12 height 12
click at [281, 464] on input "[DATE]" at bounding box center [224, 470] width 113 height 12
click at [183, 443] on icon "Choose date, selected date is Oct 24, 2025" at bounding box center [177, 449] width 12 height 13
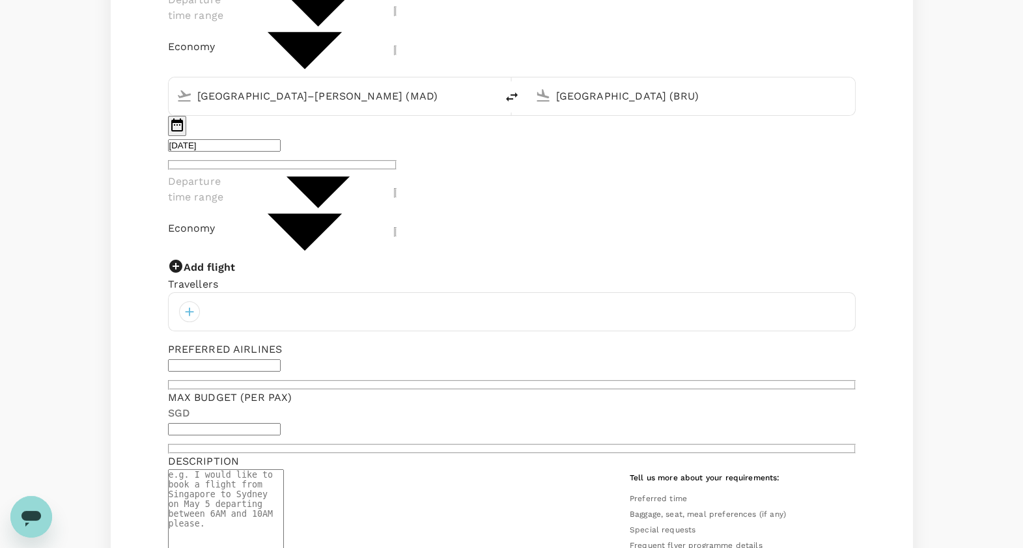
scroll to position [488, 0]
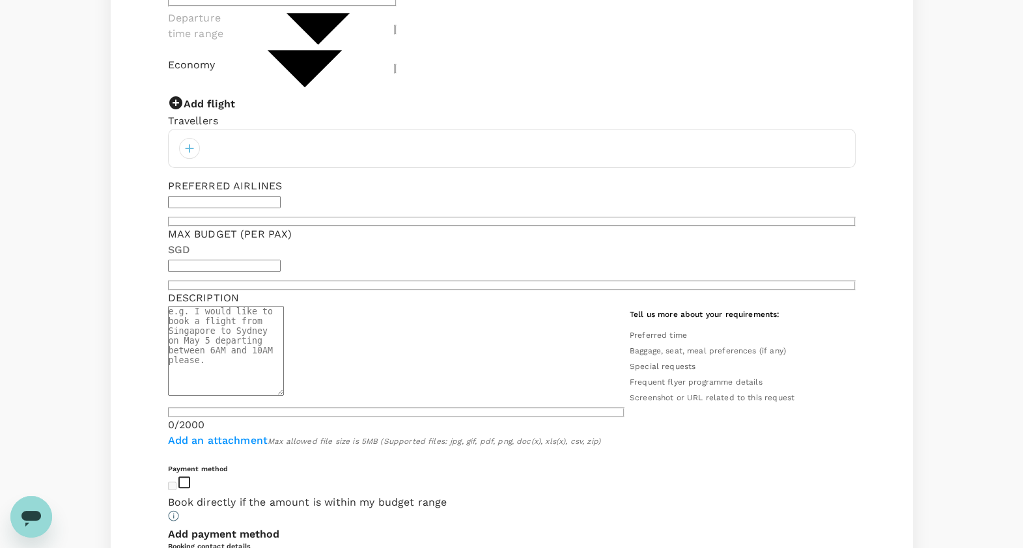
click at [284, 306] on textarea at bounding box center [226, 351] width 116 height 90
click at [669, 227] on div "Max Budget (per pax) SGD ​" at bounding box center [511, 259] width 687 height 64
click at [284, 306] on textarea "I would like to book a flight from [GEOGRAPHIC_DATA] to [GEOGRAPHIC_DATA] on [D…" at bounding box center [226, 351] width 116 height 90
click at [33, 508] on icon "Open messaging window, 1 unread message" at bounding box center [31, 516] width 23 height 23
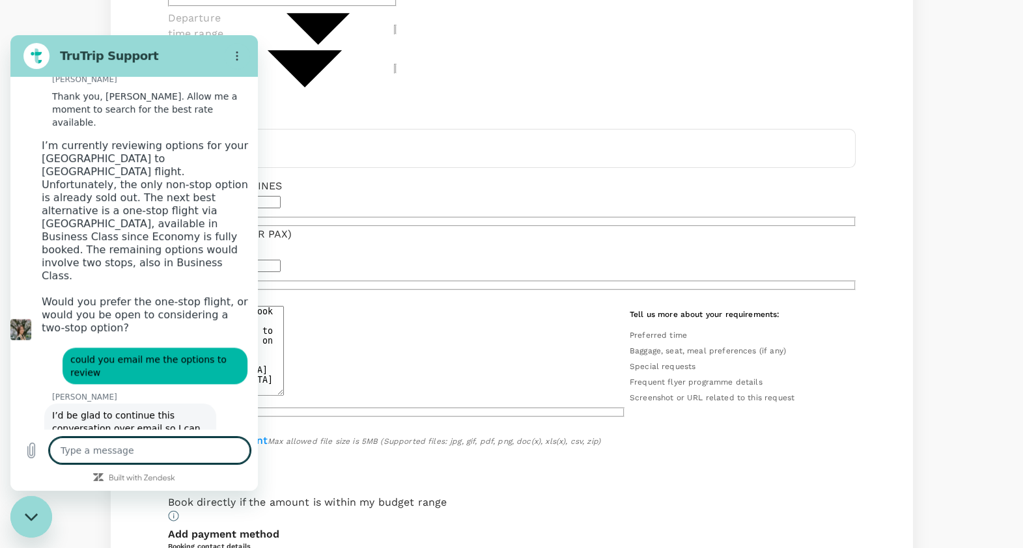
scroll to position [1825, 0]
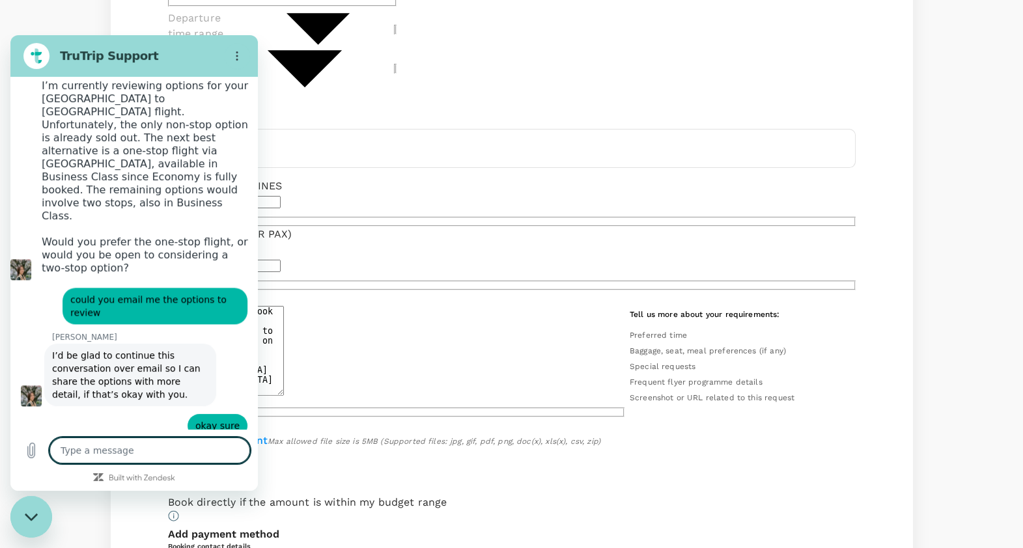
click at [123, 439] on textarea at bounding box center [149, 450] width 200 height 26
click at [75, 448] on textarea at bounding box center [149, 450] width 200 height 26
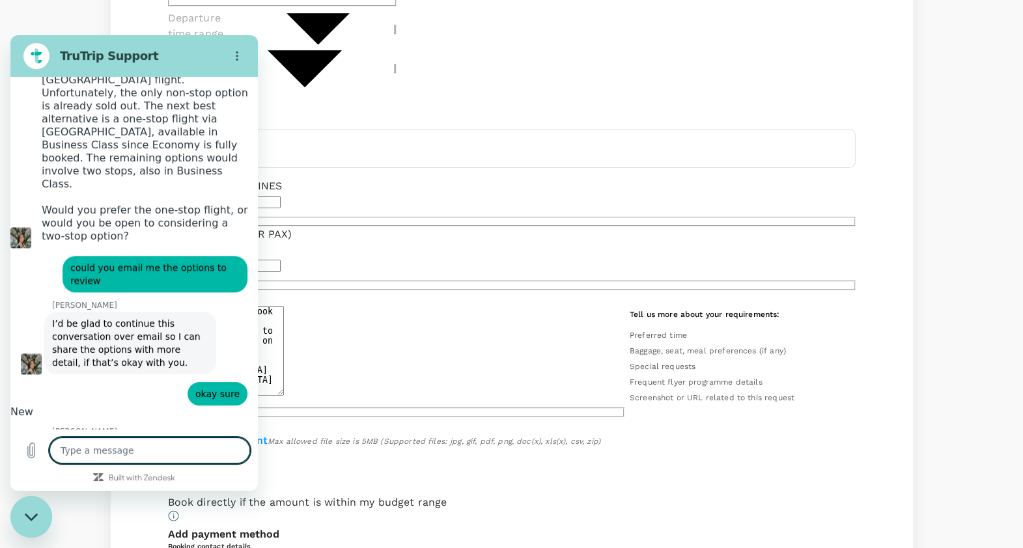
scroll to position [1856, 0]
